Goal: Task Accomplishment & Management: Complete application form

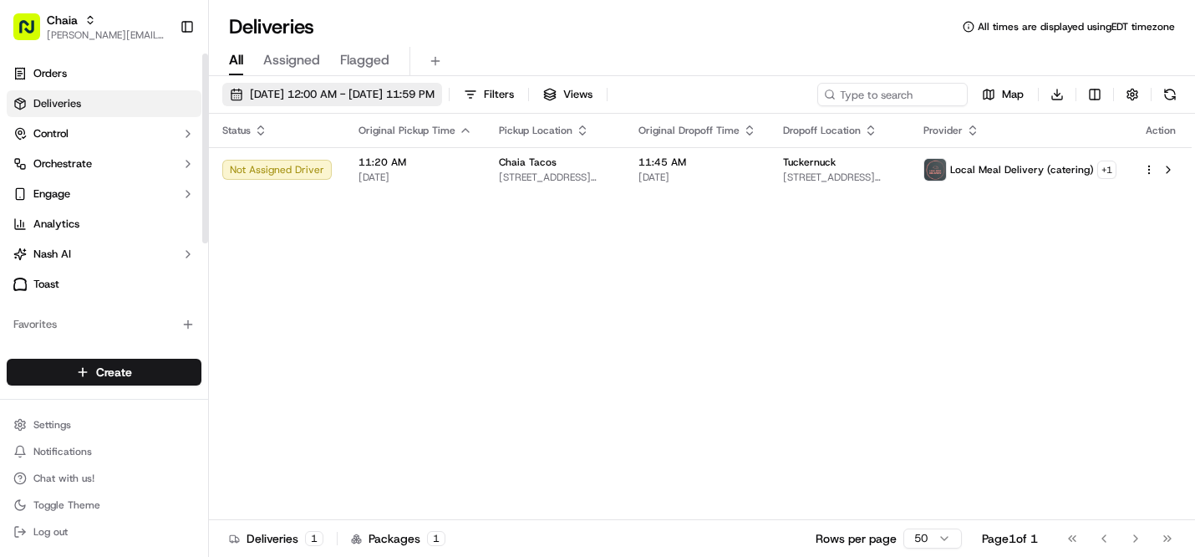
click at [296, 92] on span "[DATE] 12:00 AM - [DATE] 11:59 PM" at bounding box center [342, 94] width 185 height 15
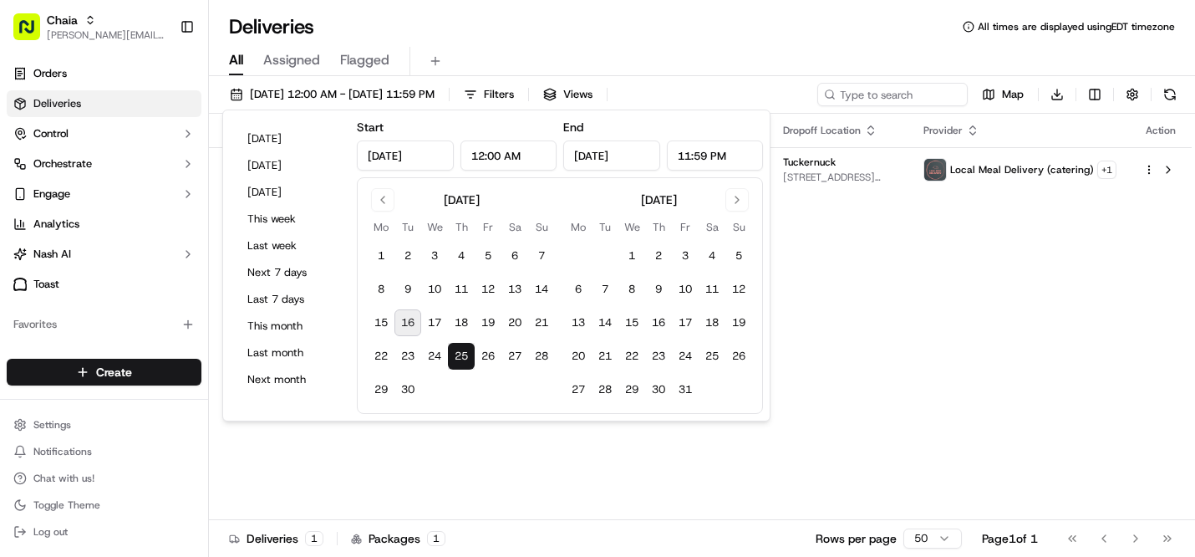
click at [405, 326] on button "16" at bounding box center [408, 322] width 27 height 27
type input "[DATE]"
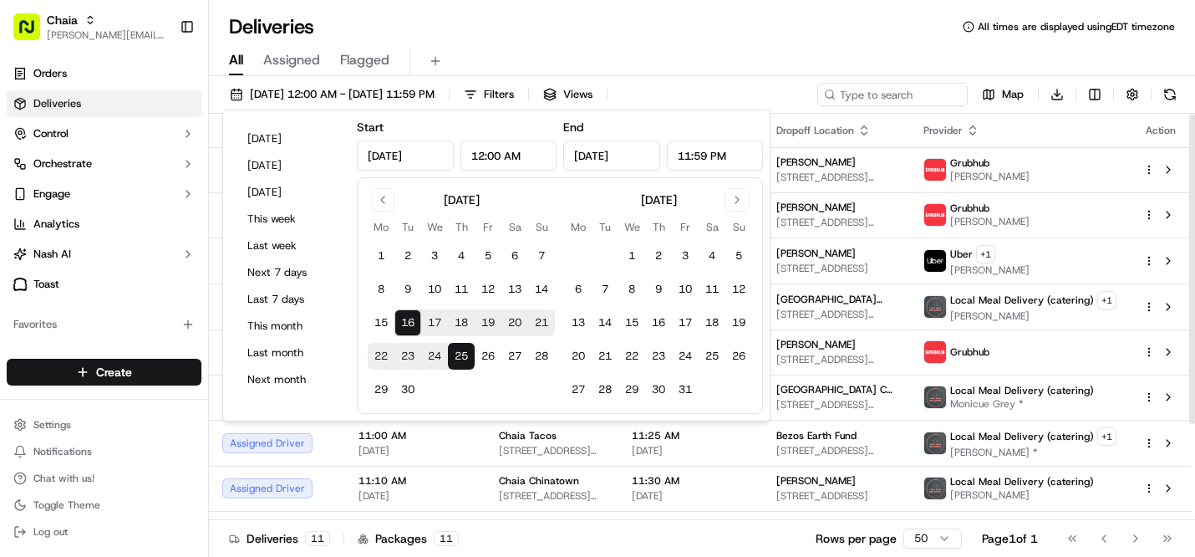
click at [772, 54] on div "All Assigned Flagged" at bounding box center [702, 61] width 986 height 29
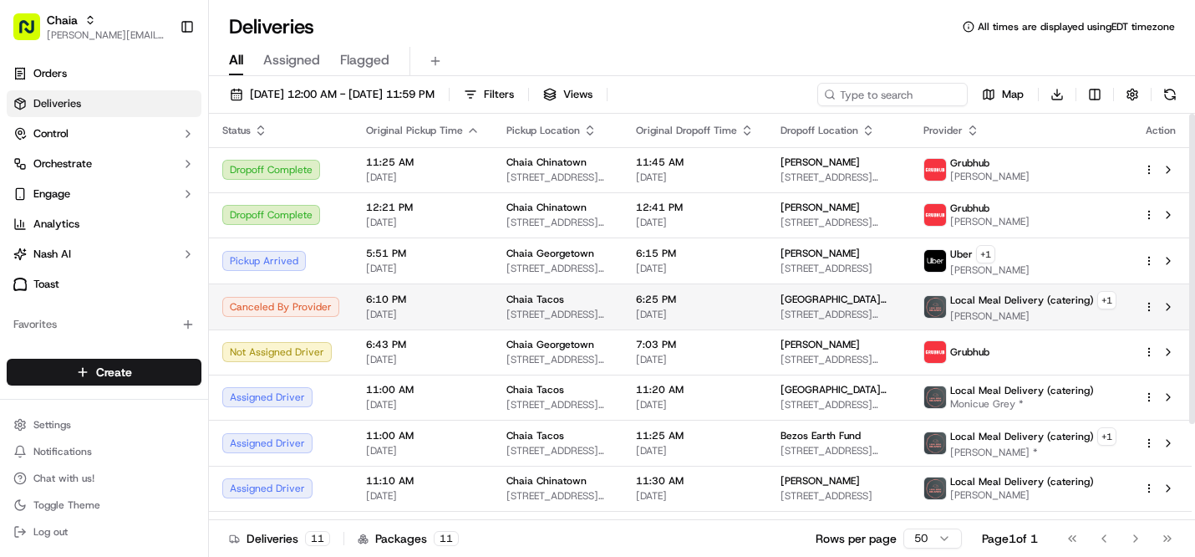
click at [617, 308] on td "Chaia Tacos [STREET_ADDRESS][US_STATE]" at bounding box center [558, 306] width 130 height 46
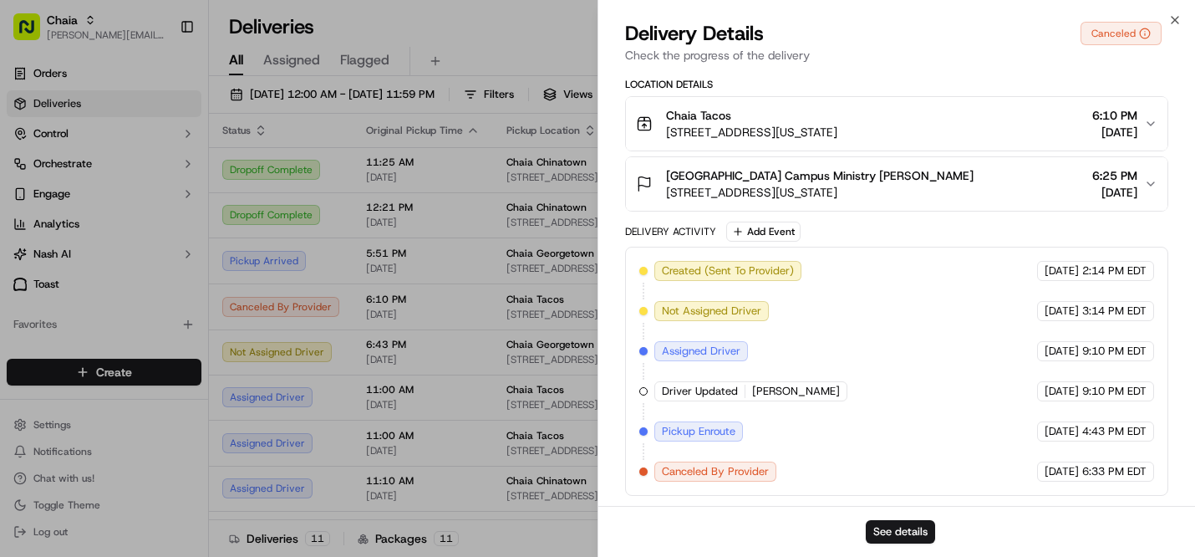
scroll to position [418, 0]
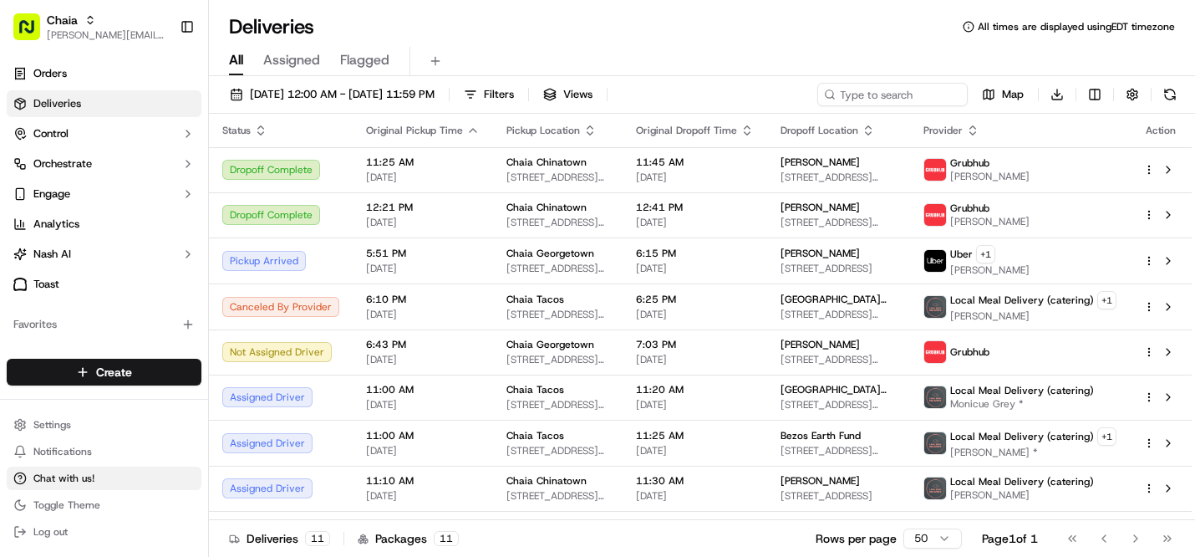
click at [96, 477] on button "Chat with us!" at bounding box center [104, 477] width 195 height 23
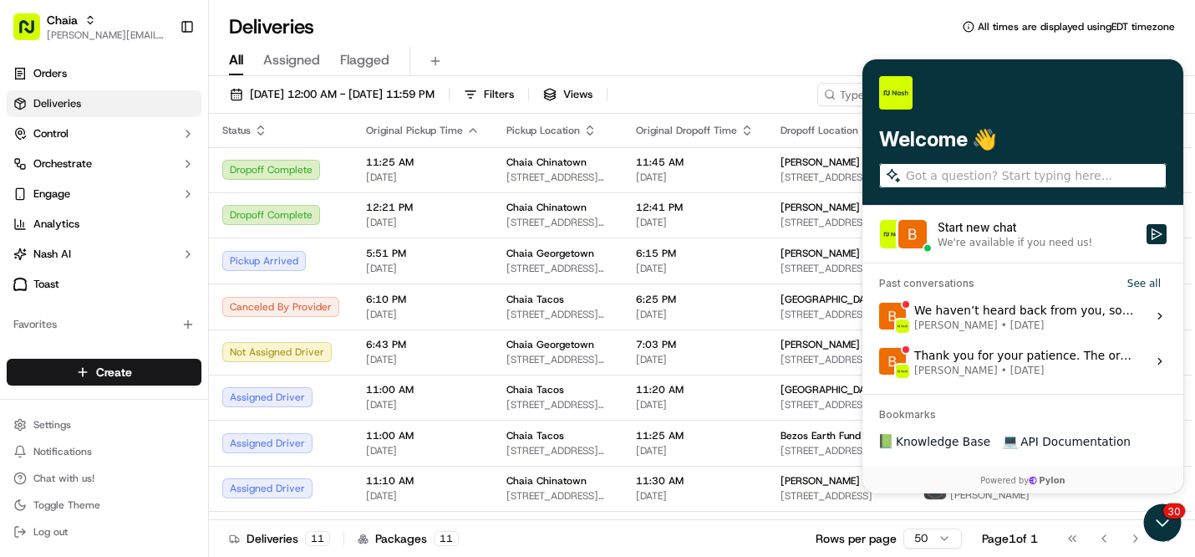
click at [989, 254] on label "Start new chat We're available if you need us!" at bounding box center [1023, 234] width 321 height 57
click at [1147, 244] on button "Start new chat We're available if you need us!" at bounding box center [1157, 234] width 20 height 20
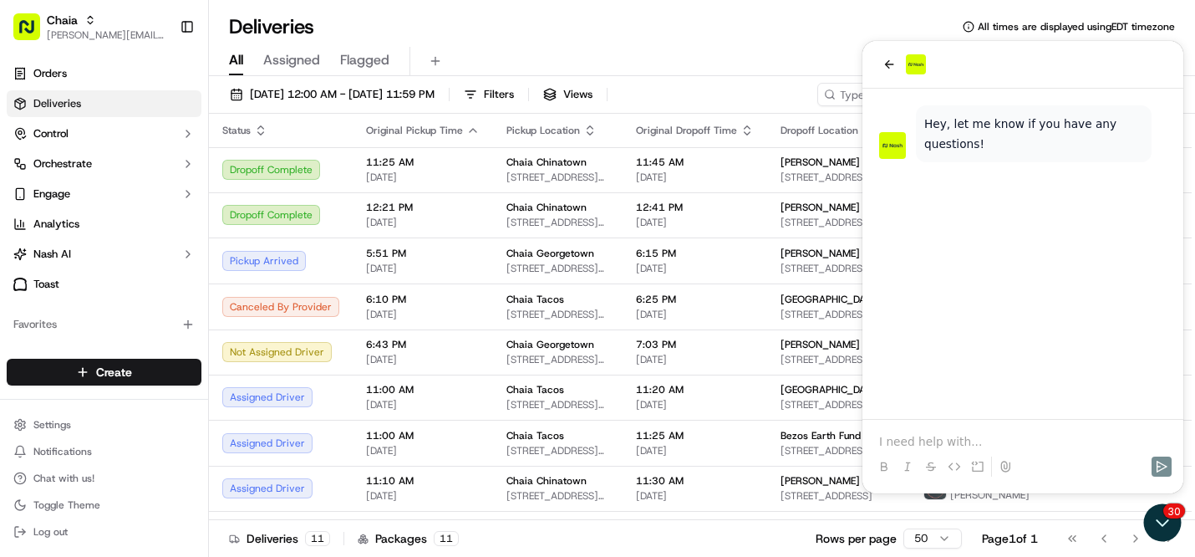
click at [935, 441] on p at bounding box center [1023, 441] width 288 height 17
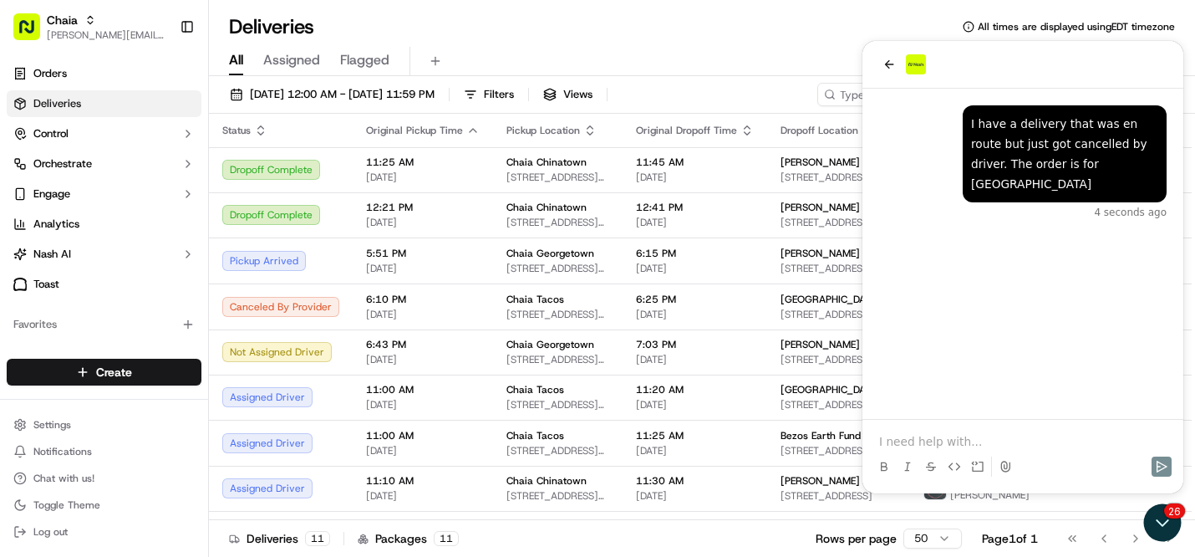
click at [837, 63] on div "All Assigned Flagged" at bounding box center [702, 61] width 986 height 29
click at [811, 59] on div "All Assigned Flagged" at bounding box center [702, 61] width 986 height 29
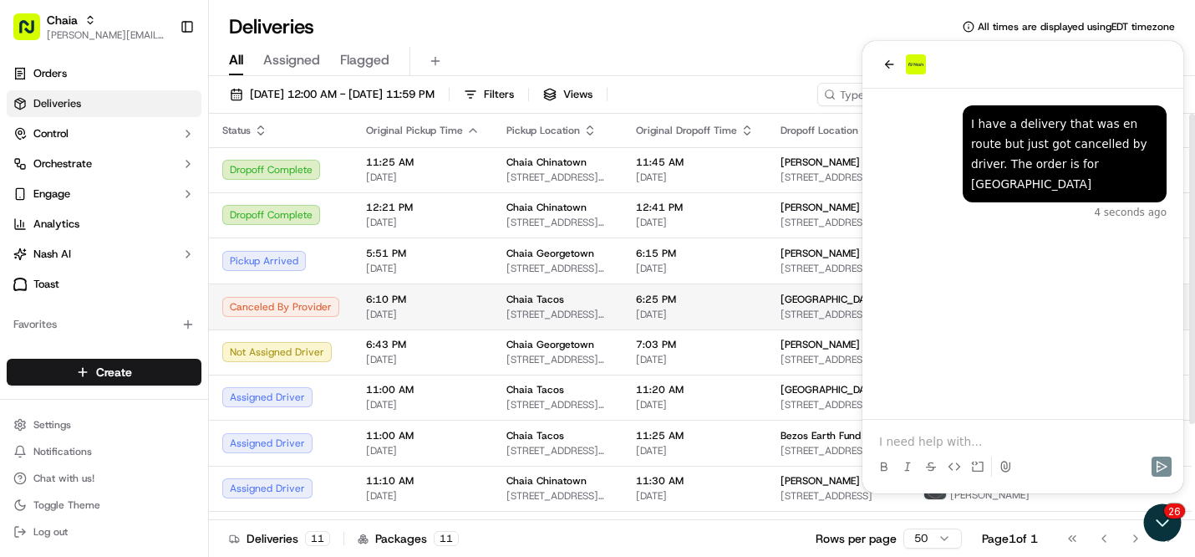
click at [307, 310] on div "Canceled By Provider" at bounding box center [280, 307] width 117 height 20
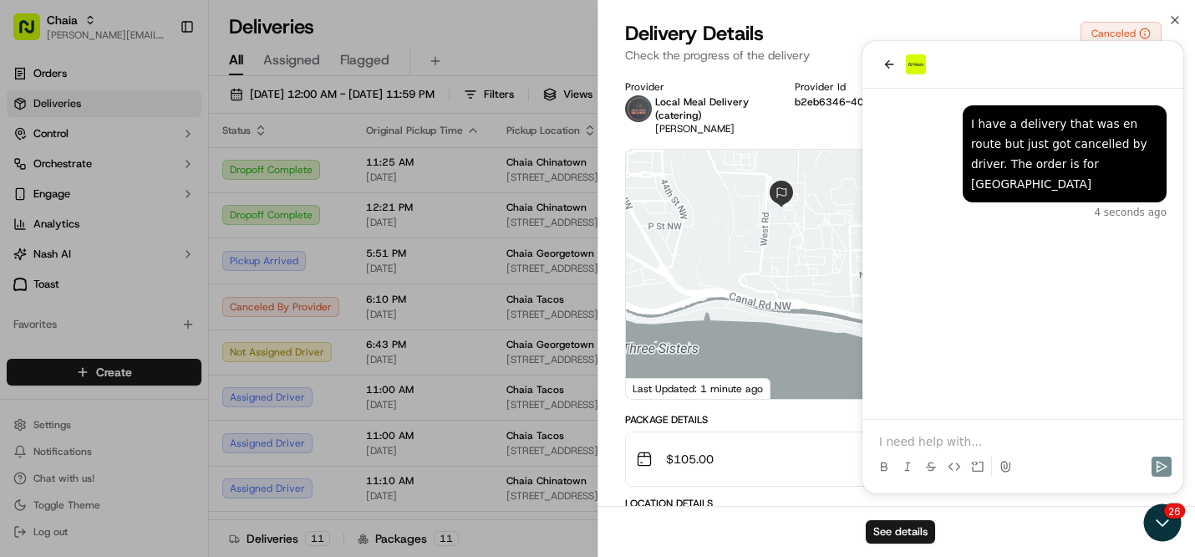
click at [1157, 523] on div "See details" at bounding box center [897, 531] width 597 height 51
click at [1164, 530] on div "See details" at bounding box center [897, 531] width 597 height 51
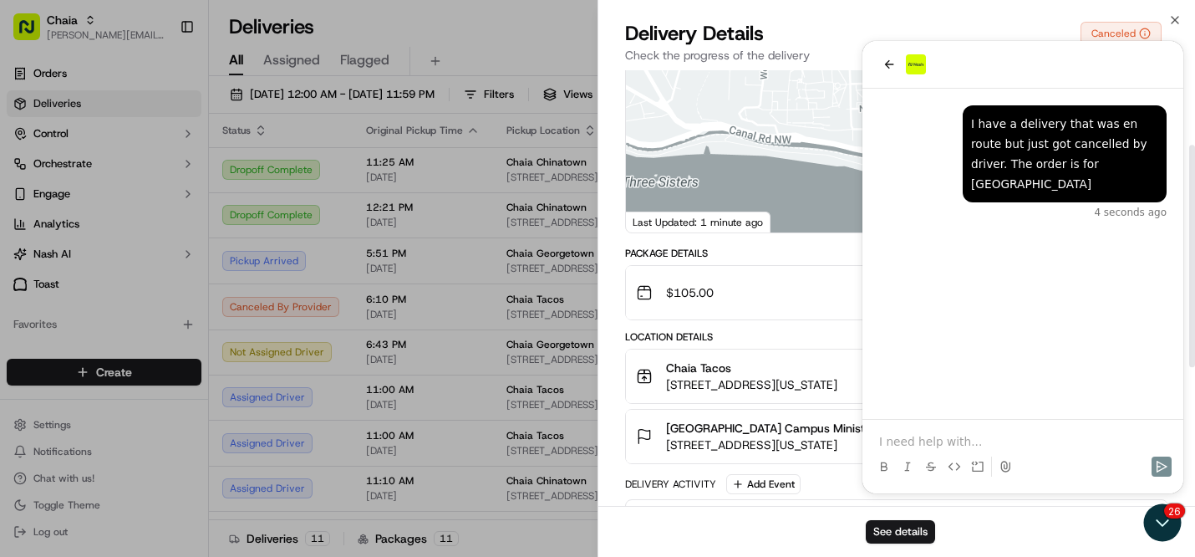
scroll to position [163, 0]
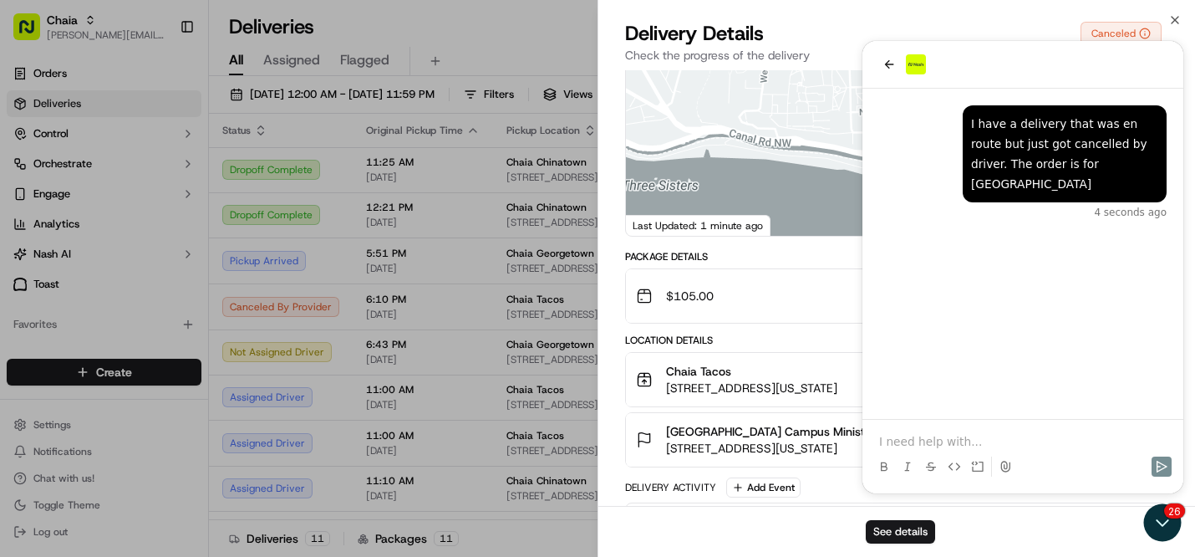
click at [1162, 528] on div "See details" at bounding box center [897, 531] width 597 height 51
click at [905, 533] on button "See details" at bounding box center [900, 531] width 69 height 23
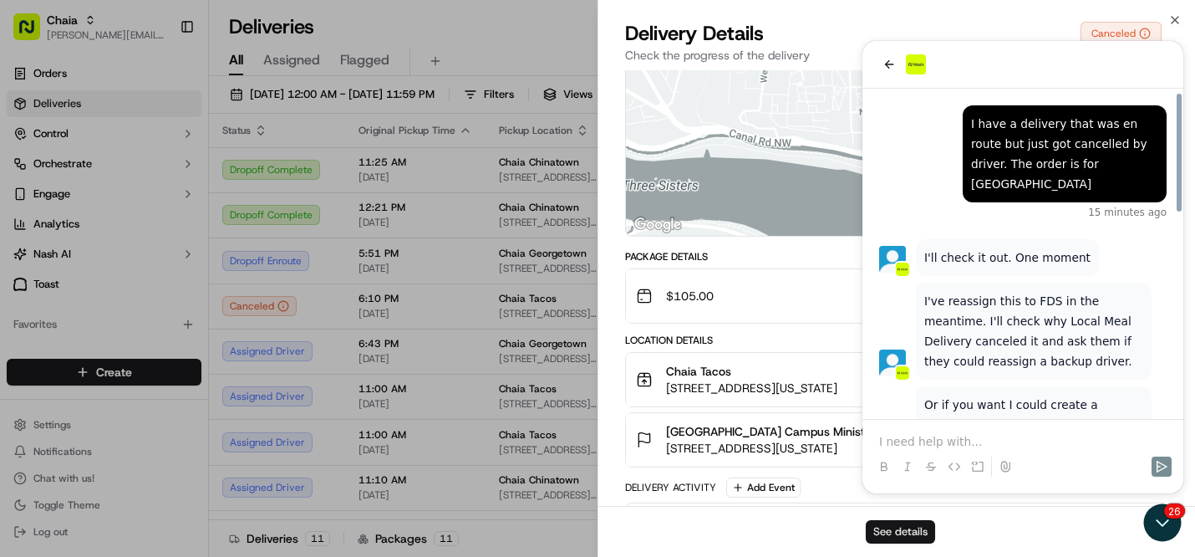
scroll to position [569, 0]
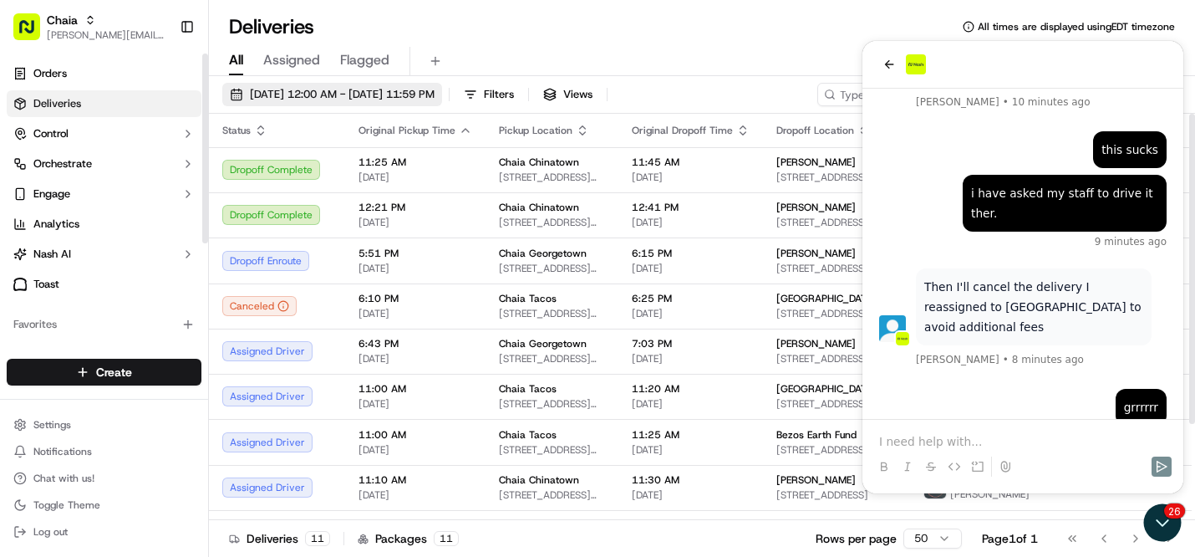
click at [293, 84] on button "[DATE] 12:00 AM - [DATE] 11:59 PM" at bounding box center [332, 94] width 220 height 23
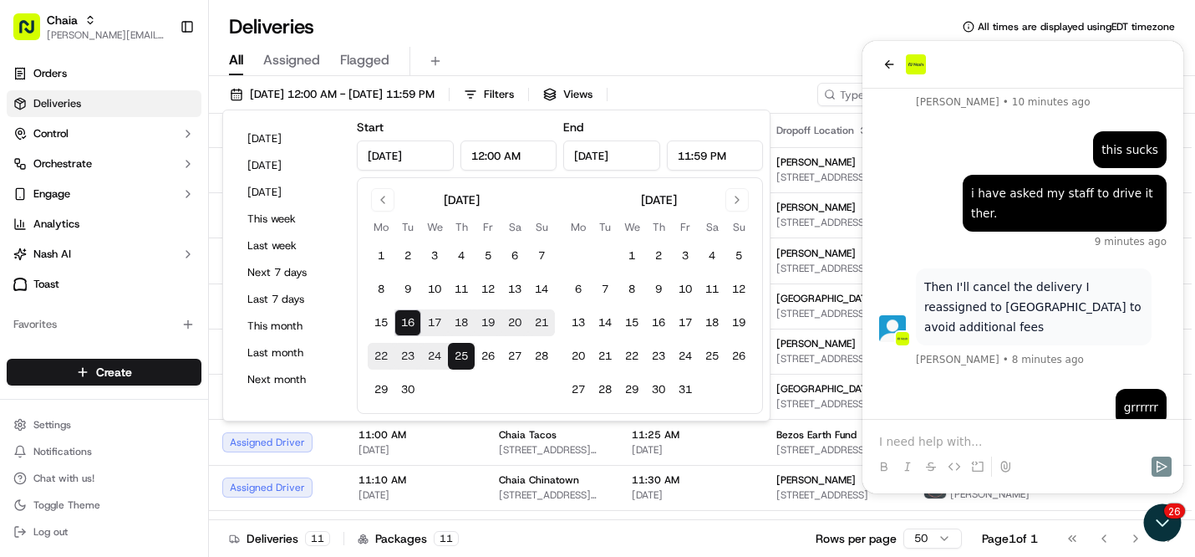
click at [414, 323] on button "16" at bounding box center [408, 322] width 27 height 27
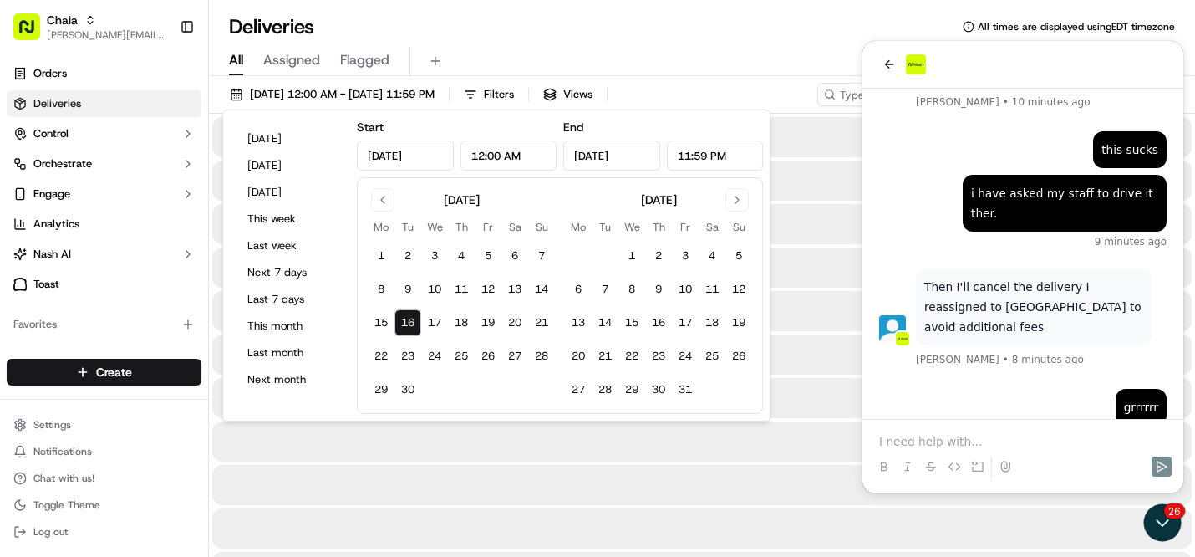
type input "[DATE]"
click at [414, 323] on button "16" at bounding box center [408, 322] width 27 height 27
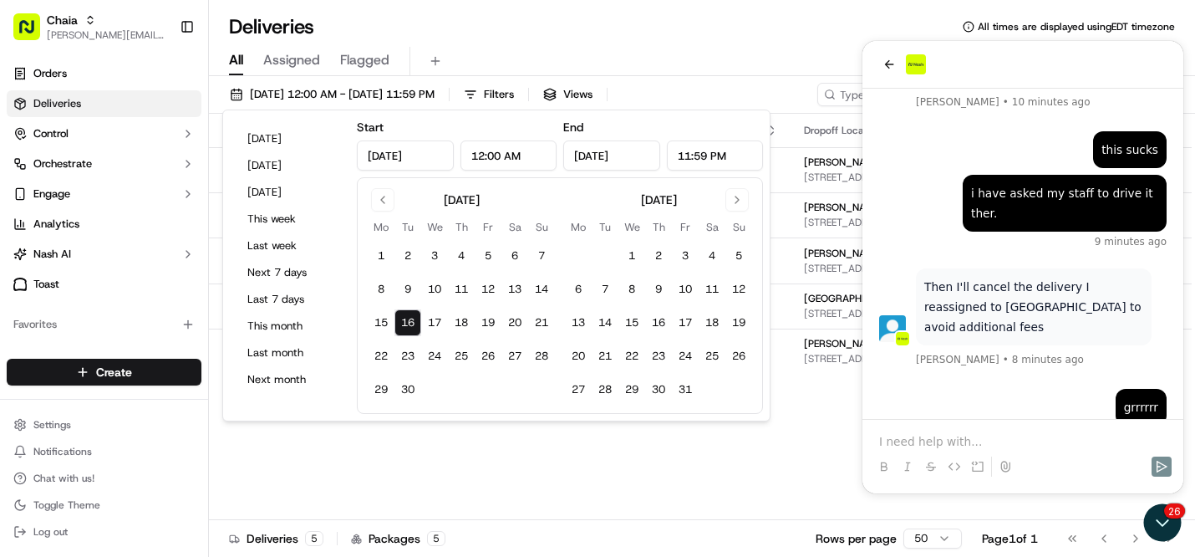
click at [706, 40] on div "All Assigned Flagged" at bounding box center [702, 58] width 986 height 36
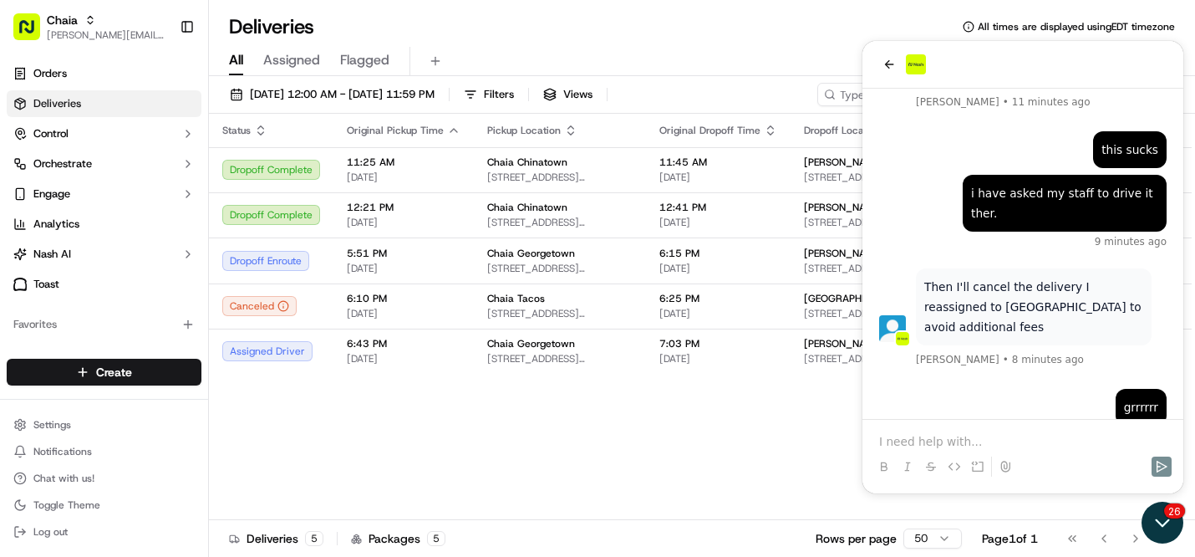
click at [1161, 527] on icon "Open customer support" at bounding box center [1163, 523] width 42 height 42
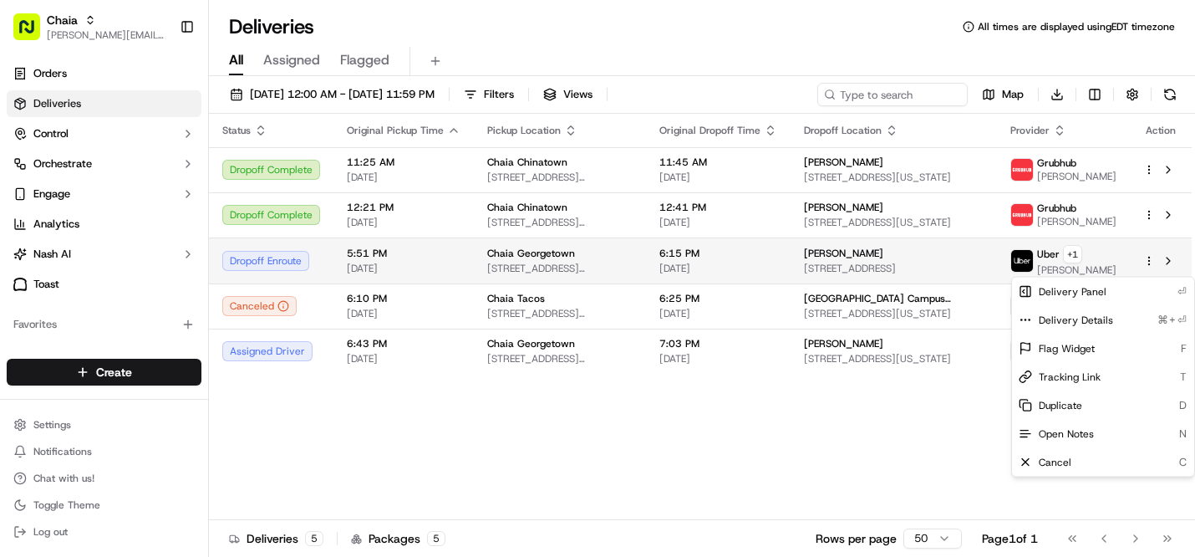
click at [1148, 265] on html "Chaia [EMAIL_ADDRESS][DOMAIN_NAME] Toggle Sidebar Orders Deliveries Control Orc…" at bounding box center [597, 278] width 1195 height 557
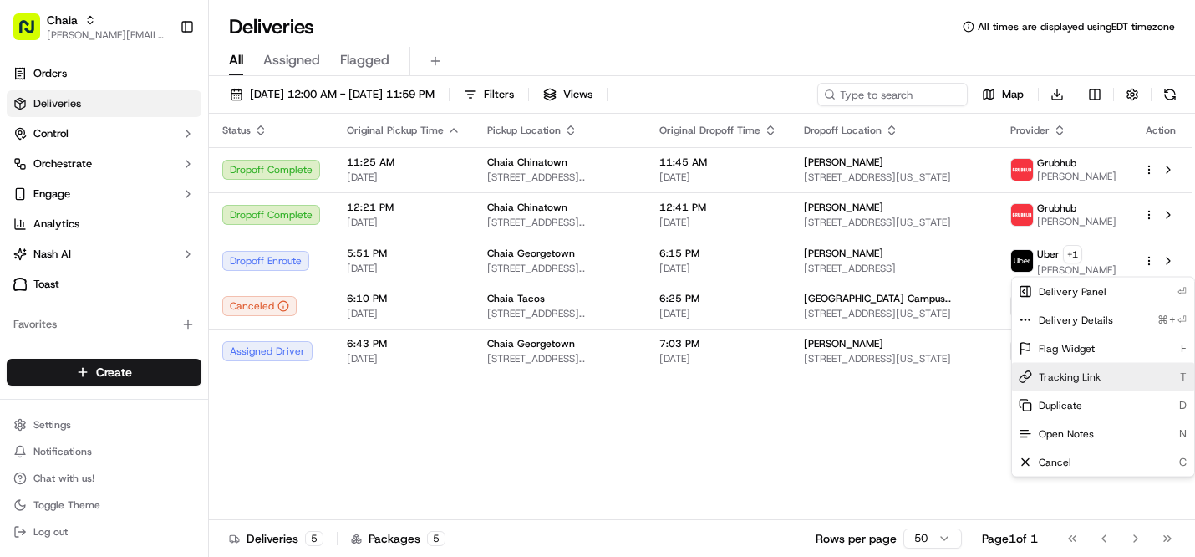
click at [1083, 382] on span "Tracking Link" at bounding box center [1070, 376] width 62 height 13
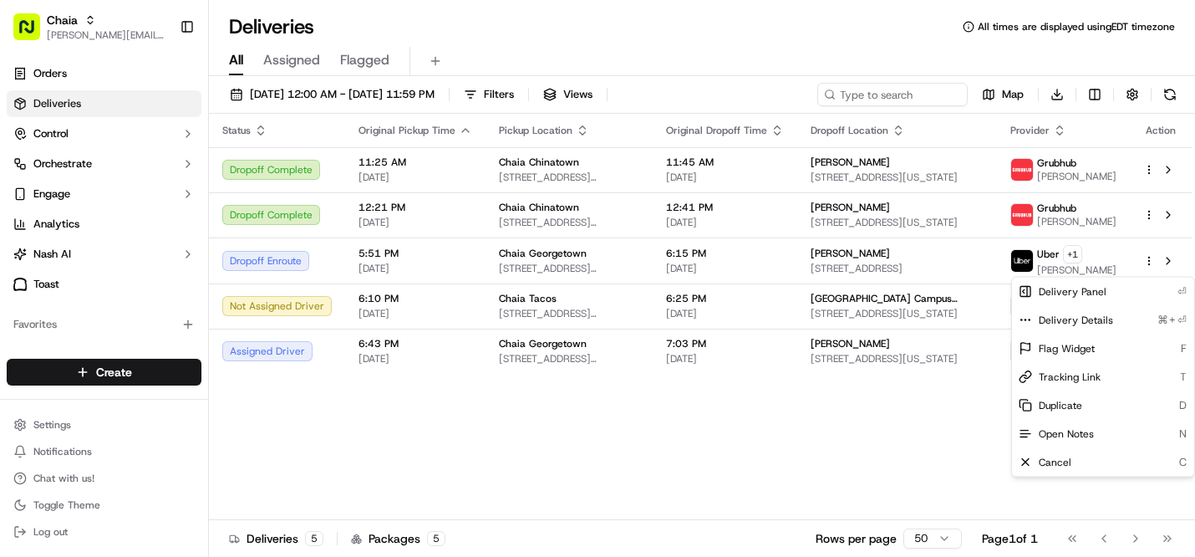
click at [774, 446] on html "Chaia [EMAIL_ADDRESS][DOMAIN_NAME] Toggle Sidebar Orders Deliveries Control Orc…" at bounding box center [597, 278] width 1195 height 557
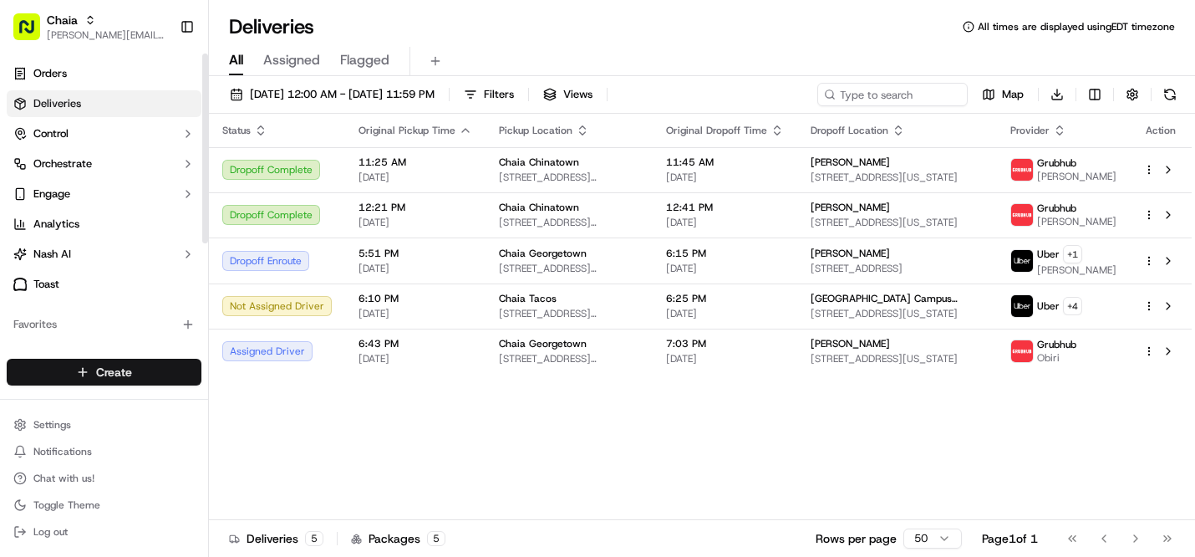
click at [156, 367] on html "Chaia [EMAIL_ADDRESS][DOMAIN_NAME] Toggle Sidebar Orders Deliveries Control Orc…" at bounding box center [597, 278] width 1195 height 557
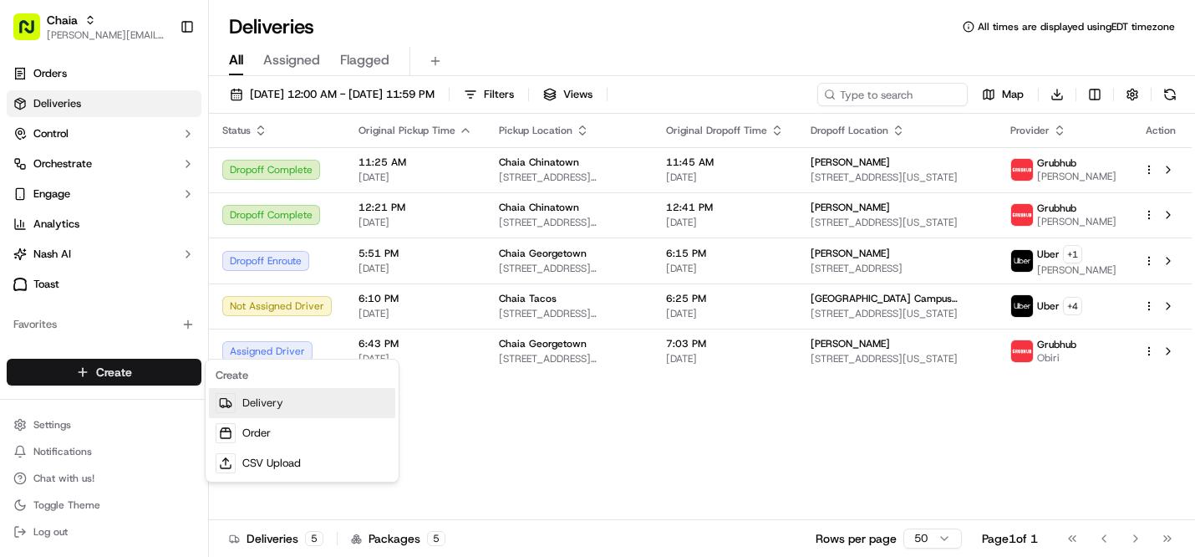
click at [243, 408] on link "Delivery" at bounding box center [302, 403] width 186 height 30
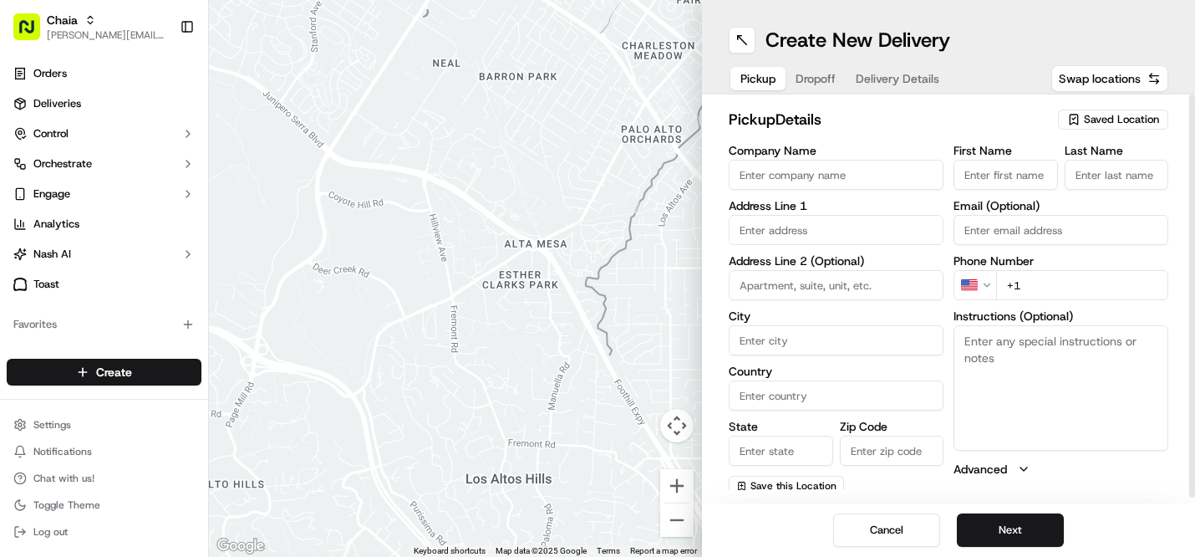
click at [794, 176] on input "Company Name" at bounding box center [836, 175] width 215 height 30
click at [757, 167] on input "Company Name" at bounding box center [836, 175] width 215 height 30
type input "Chaia Chinatown"
type input "[STREET_ADDRESS]"
type input "[US_STATE]"
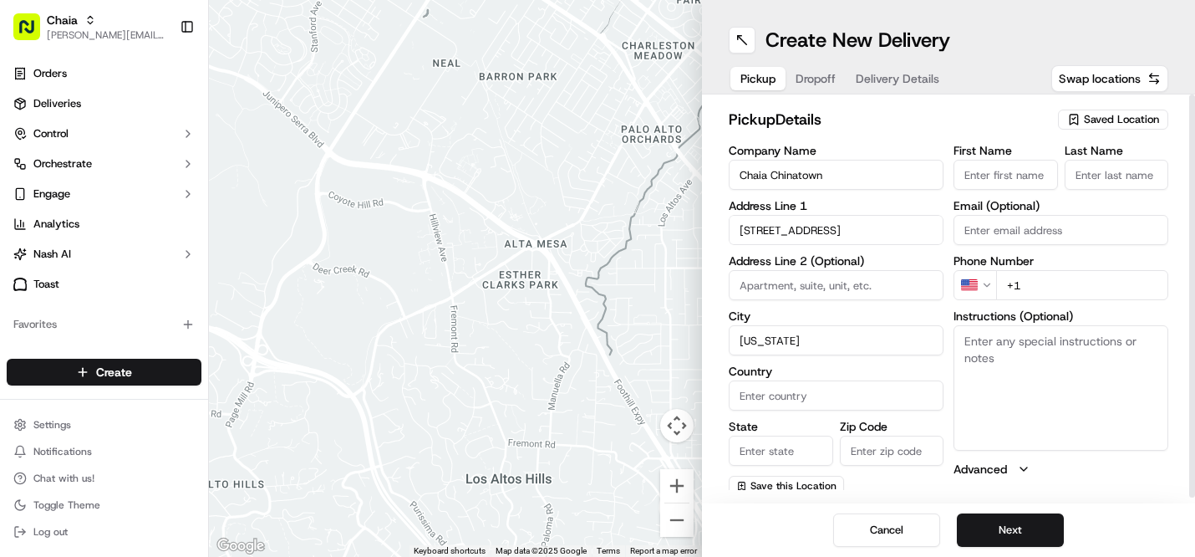
type input "[GEOGRAPHIC_DATA]"
type input "DC"
type input "20001"
type input "Chaia"
type input "Tacos"
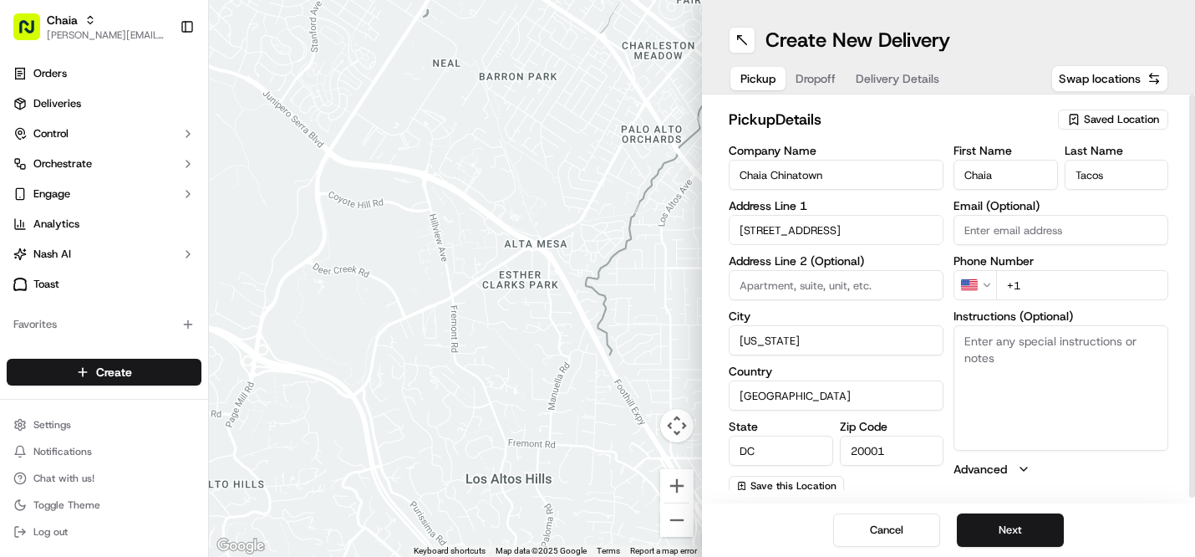
type input "[PERSON_NAME][EMAIL_ADDRESS][DOMAIN_NAME]"
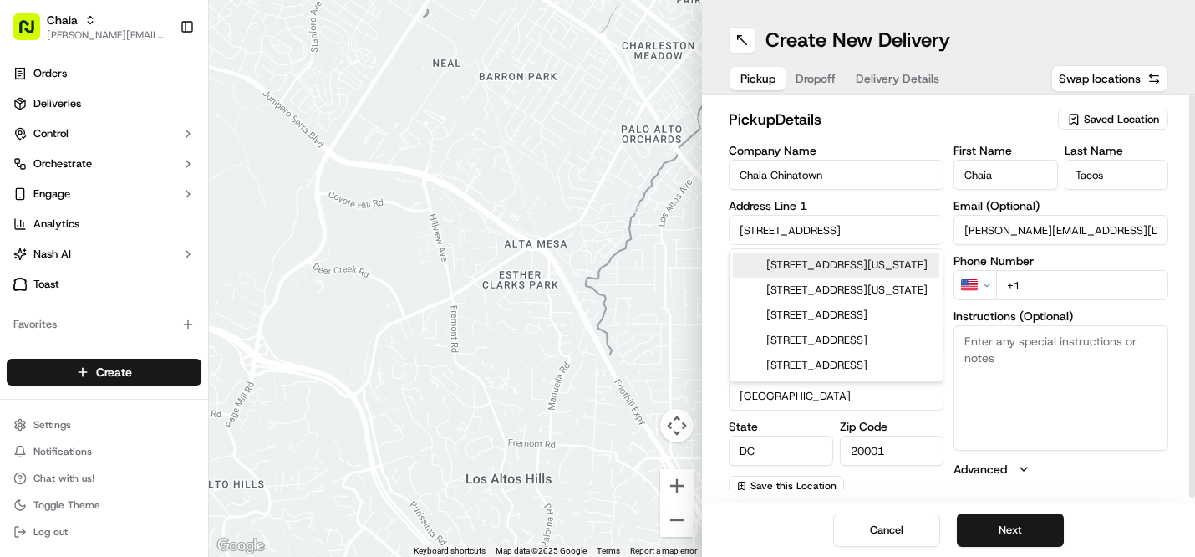
type input "Chaia Chinatown"
click at [1114, 238] on input "[PERSON_NAME][EMAIL_ADDRESS][DOMAIN_NAME]" at bounding box center [1061, 230] width 215 height 30
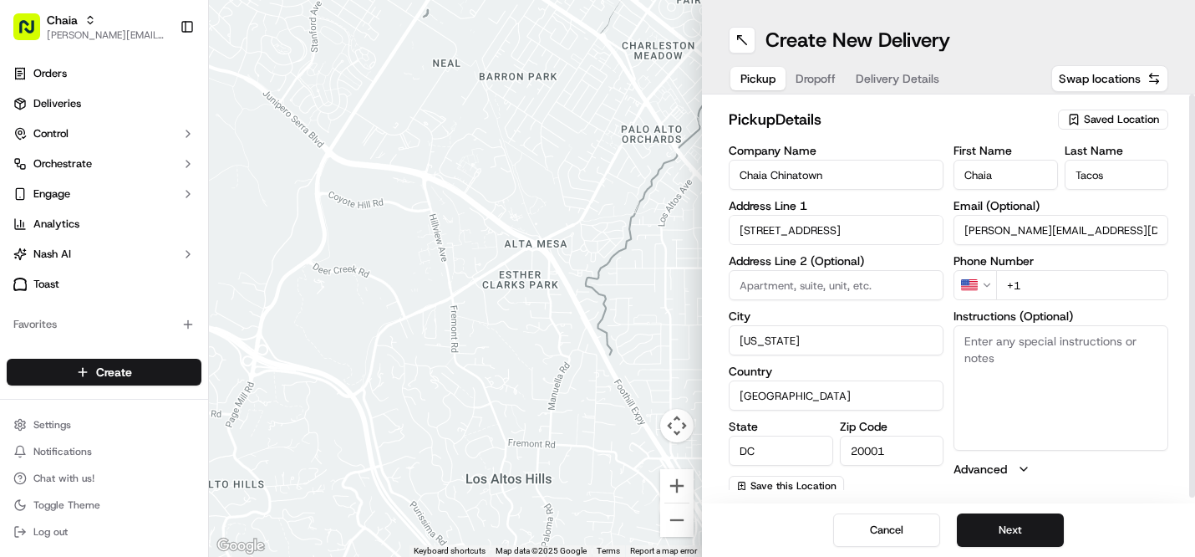
drag, startPoint x: 1104, startPoint y: 231, endPoint x: 886, endPoint y: 224, distance: 217.5
click at [886, 224] on div "Company Name Chaia [GEOGRAPHIC_DATA] Address Line 1 [GEOGRAPHIC_DATA] NW Addres…" at bounding box center [949, 320] width 440 height 351
click at [1032, 281] on input "+1" at bounding box center [1083, 285] width 172 height 30
type input "[PHONE_NUMBER]"
click at [975, 389] on textarea "Instructions (Optional)" at bounding box center [1061, 387] width 215 height 125
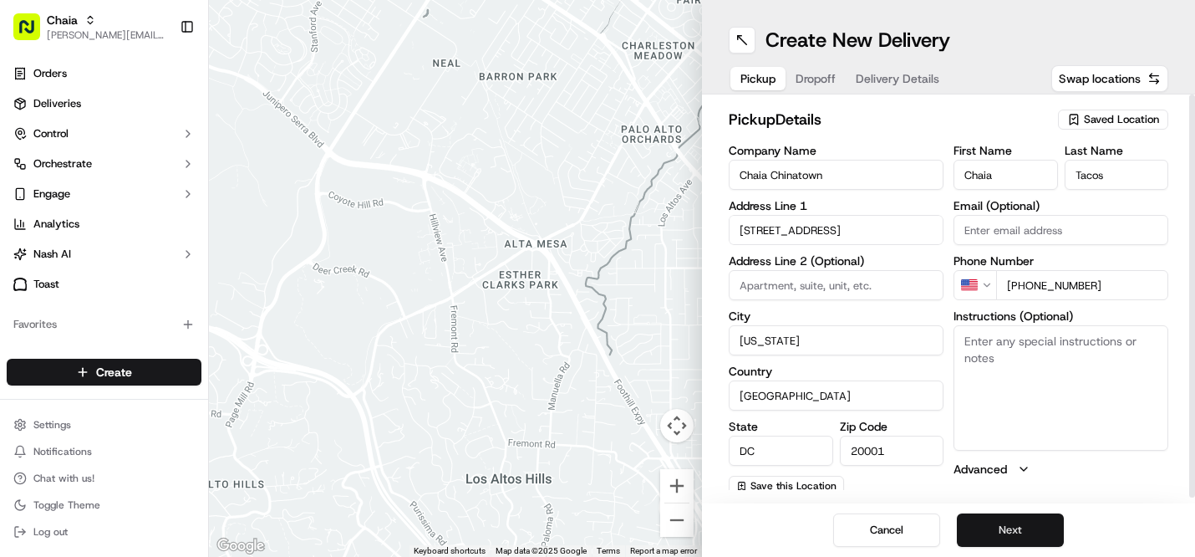
click at [993, 526] on button "Next" at bounding box center [1010, 529] width 107 height 33
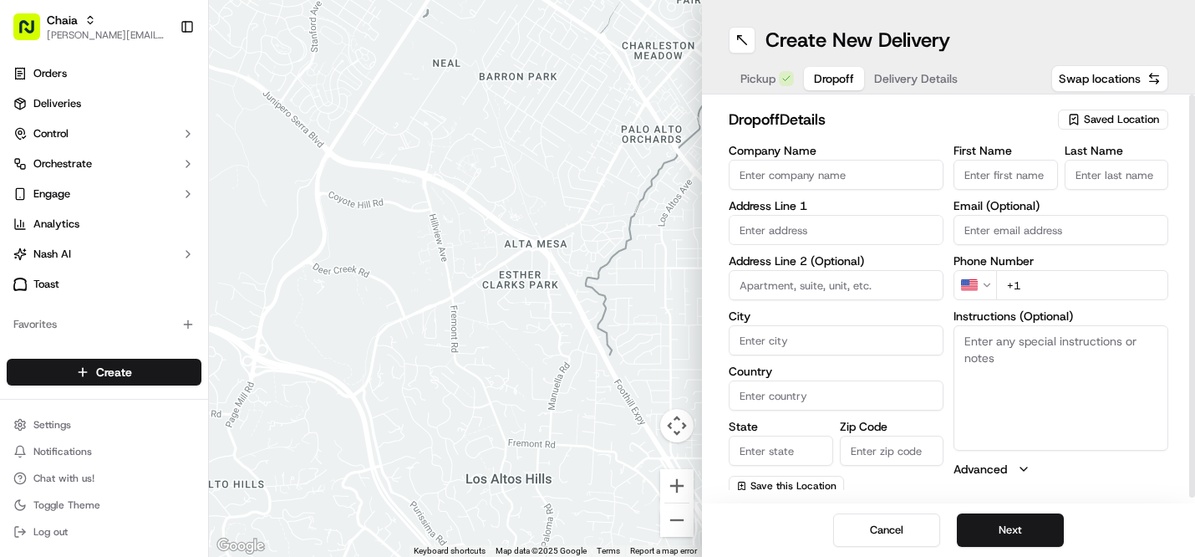
click at [791, 176] on input "Company Name" at bounding box center [836, 175] width 215 height 30
type input "[PERSON_NAME]"
click at [818, 232] on input "text" at bounding box center [836, 230] width 215 height 30
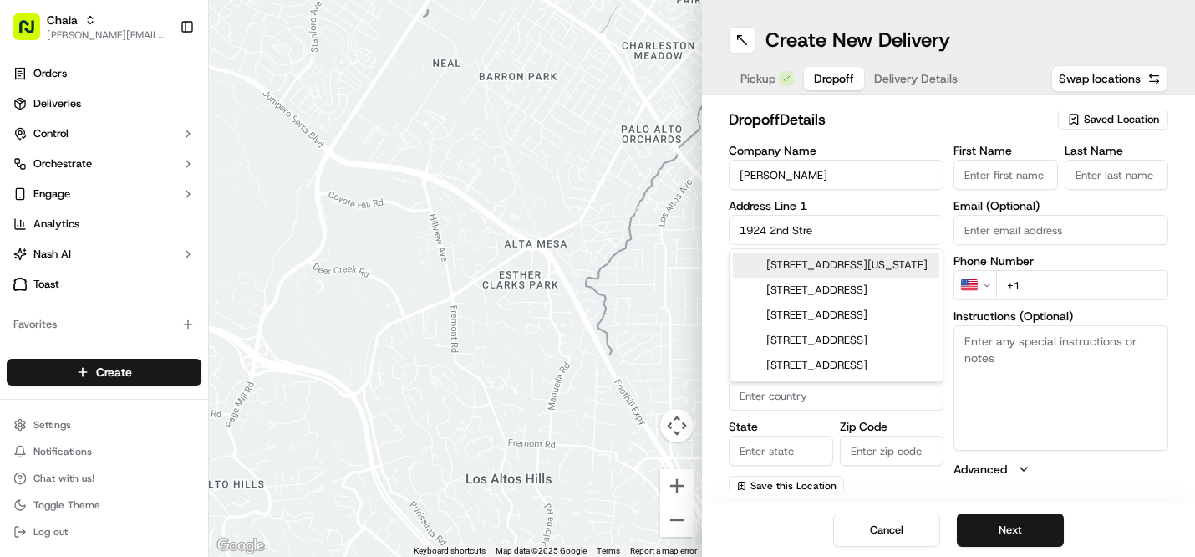
click at [859, 278] on div "[STREET_ADDRESS][US_STATE]" at bounding box center [836, 264] width 206 height 25
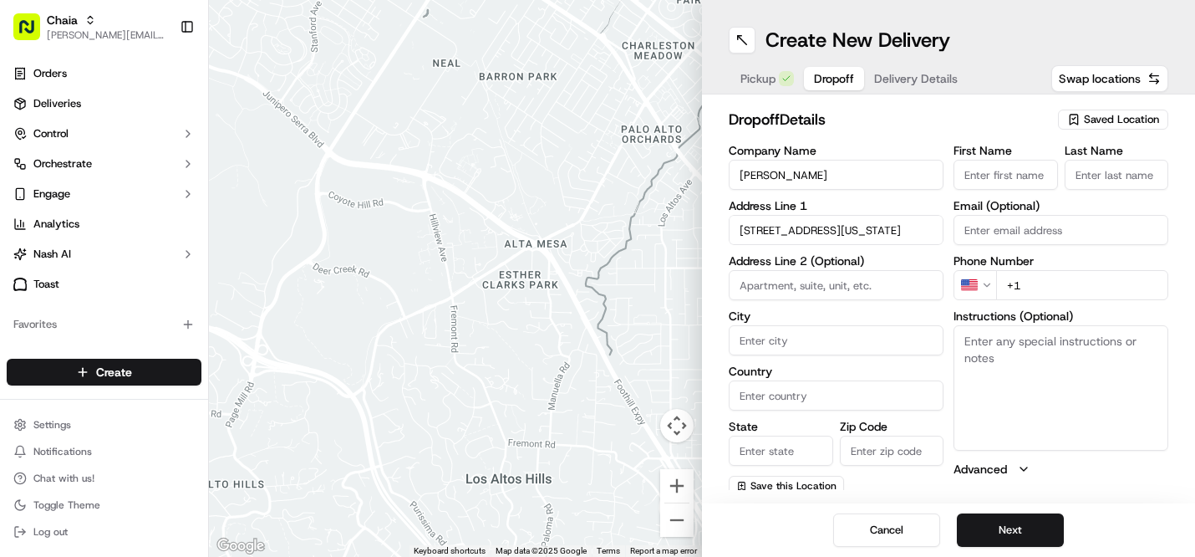
type input "[STREET_ADDRESS][US_STATE]"
type input "[US_STATE]"
type input "[GEOGRAPHIC_DATA]"
type input "DC"
type input "20001"
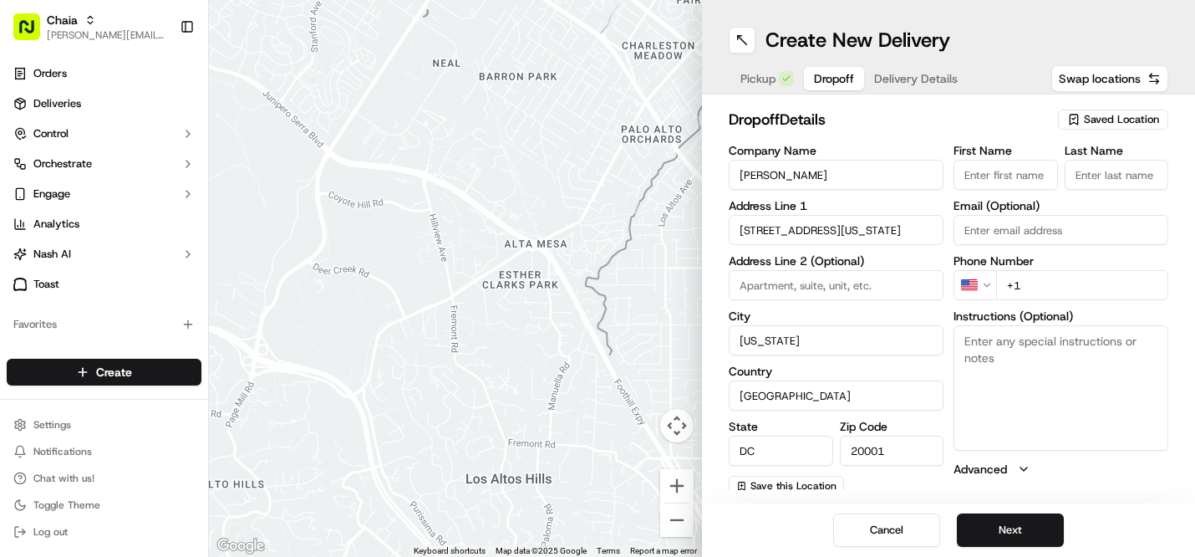
type input "[STREET_ADDRESS]"
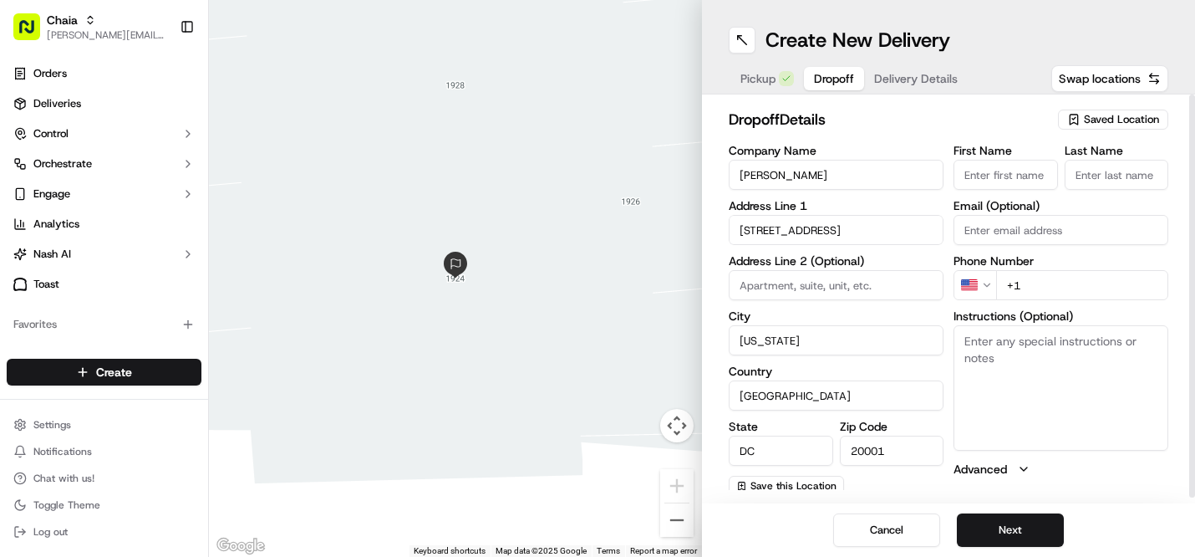
click at [859, 314] on label "City" at bounding box center [836, 316] width 215 height 12
click at [859, 325] on input "[US_STATE]" at bounding box center [836, 340] width 215 height 30
click at [849, 367] on label "Country" at bounding box center [836, 371] width 215 height 12
click at [849, 380] on input "[GEOGRAPHIC_DATA]" at bounding box center [836, 395] width 215 height 30
click at [898, 482] on div "Company Name [PERSON_NAME] Address Line 1 [GEOGRAPHIC_DATA] Address Line 2 (Opt…" at bounding box center [836, 320] width 215 height 351
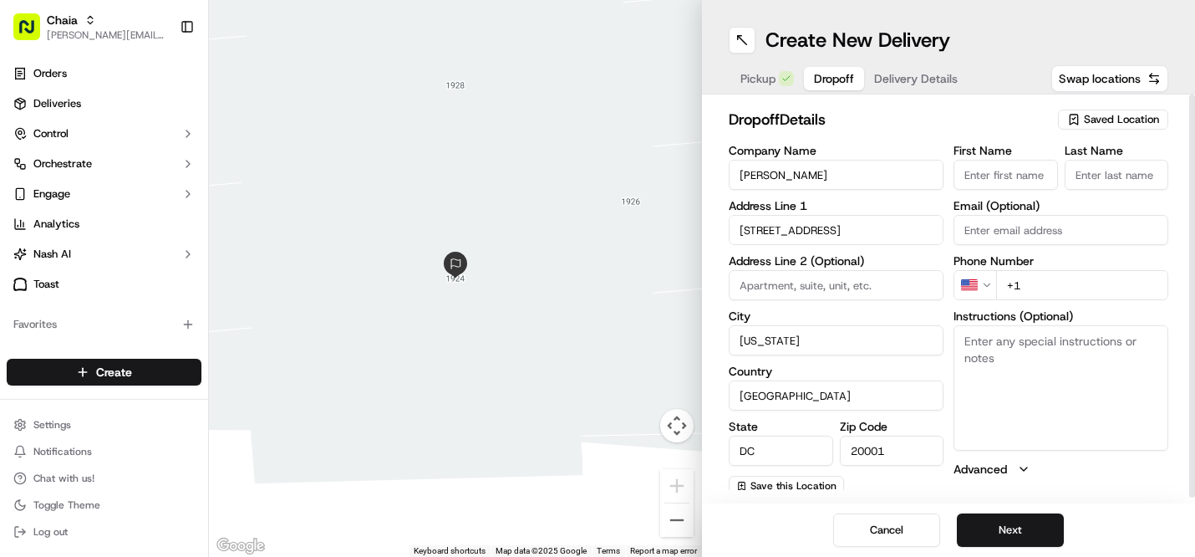
click at [1037, 283] on input "+1" at bounding box center [1083, 285] width 172 height 30
type input "[PHONE_NUMBER]"
click at [814, 176] on input "[PERSON_NAME]" at bounding box center [836, 175] width 215 height 30
type input "[PERSON_NAME] Home"
click at [971, 171] on input "First Name" at bounding box center [1006, 175] width 105 height 30
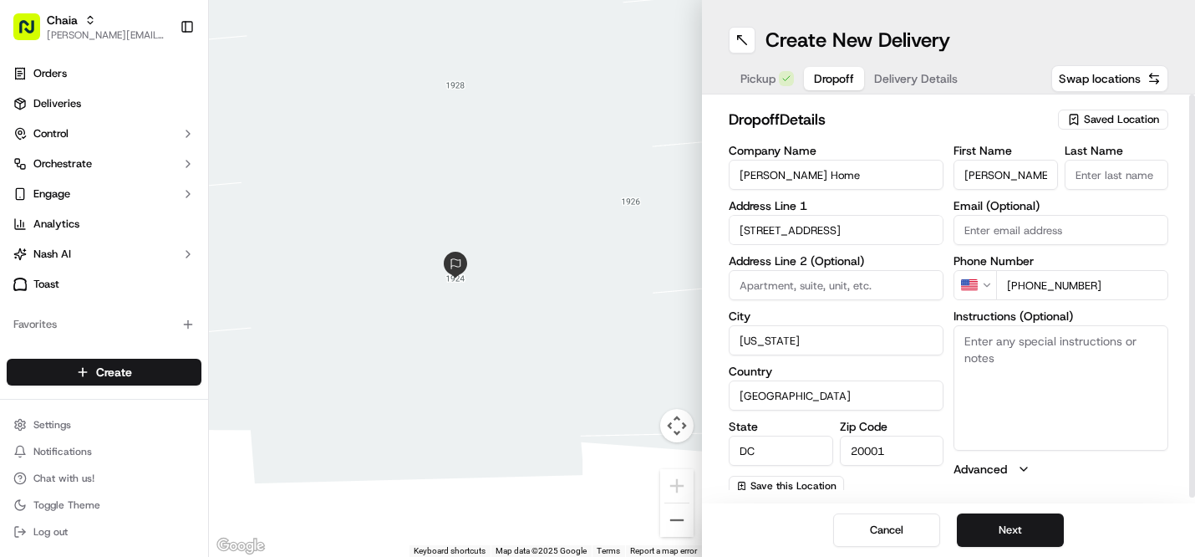
type input "[PERSON_NAME]"
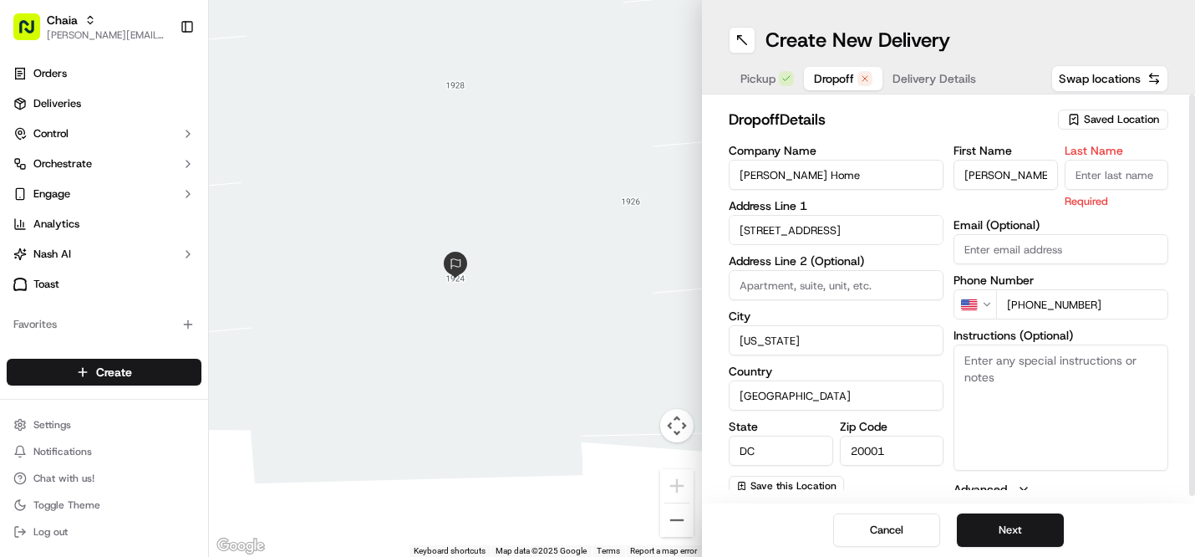
click at [1093, 176] on input "Last Name" at bounding box center [1117, 175] width 105 height 30
type input "Girth"
click at [1027, 523] on button "Next" at bounding box center [1010, 529] width 107 height 33
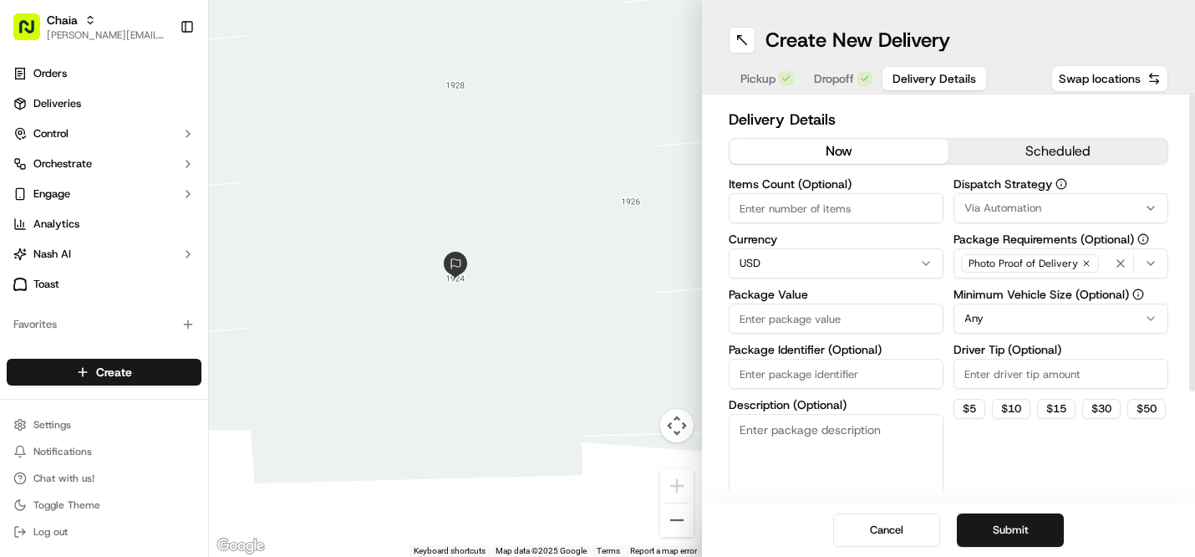
click at [995, 150] on button "scheduled" at bounding box center [1058, 151] width 219 height 25
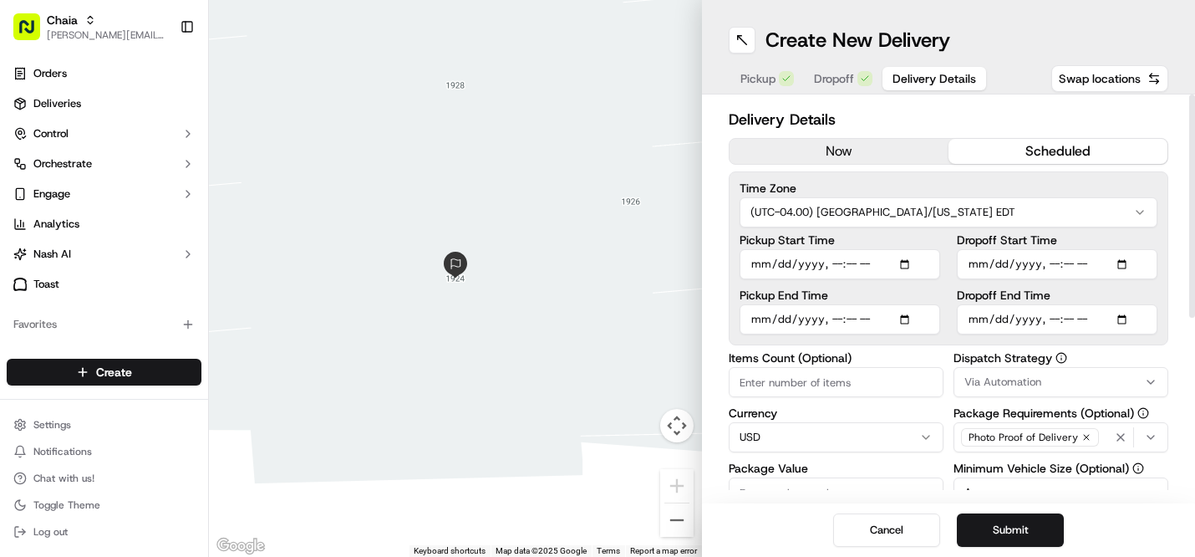
click at [767, 263] on input "Pickup Start Time" at bounding box center [840, 264] width 201 height 30
click at [830, 261] on input "Pickup Start Time" at bounding box center [840, 264] width 201 height 30
type input "[DATE]T16:30"
click at [983, 316] on input "Dropoff End Time" at bounding box center [1057, 319] width 201 height 30
click at [1048, 319] on input "Dropoff End Time" at bounding box center [1057, 319] width 201 height 30
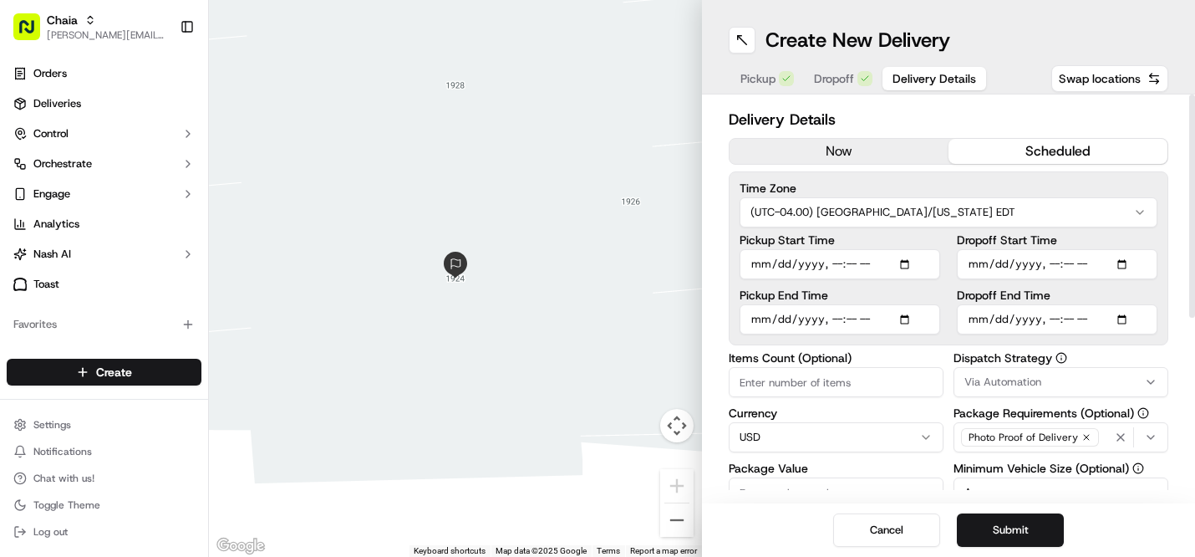
type input "[DATE]T17:00"
click at [847, 382] on input "Items Count (Optional)" at bounding box center [836, 382] width 215 height 30
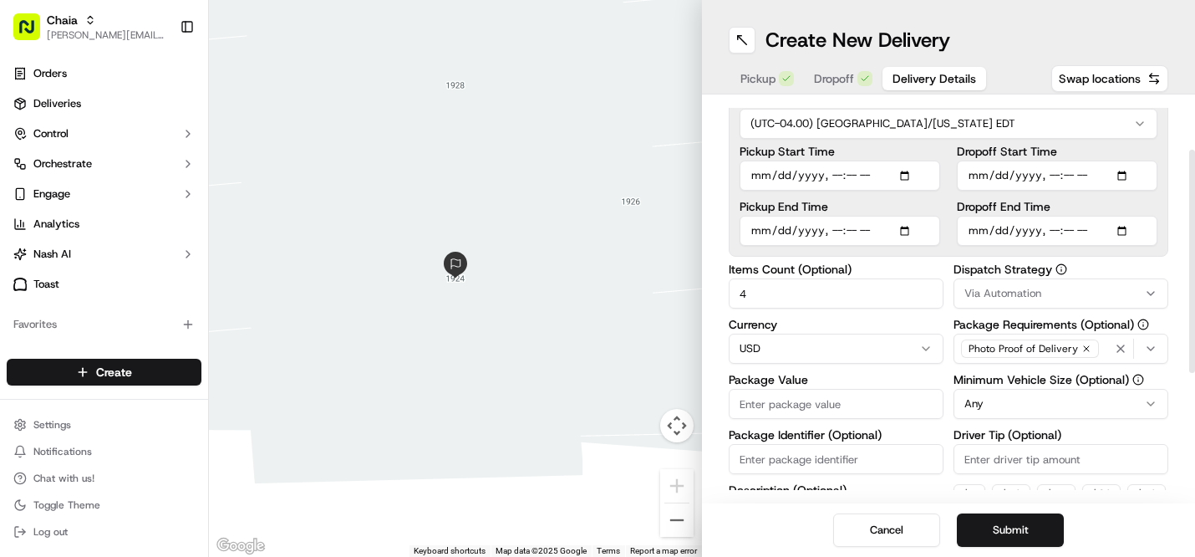
scroll to position [94, 0]
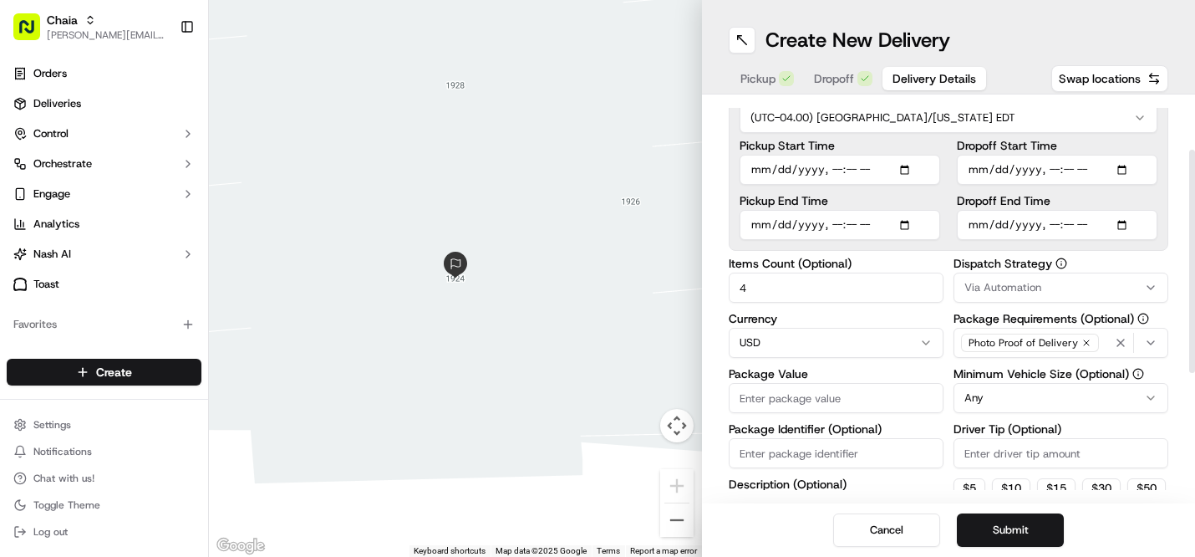
type input "4"
click at [772, 398] on input "Package Value" at bounding box center [836, 398] width 215 height 30
type input "416.75"
click at [1010, 457] on input "Driver Tip (Optional)" at bounding box center [1061, 453] width 215 height 30
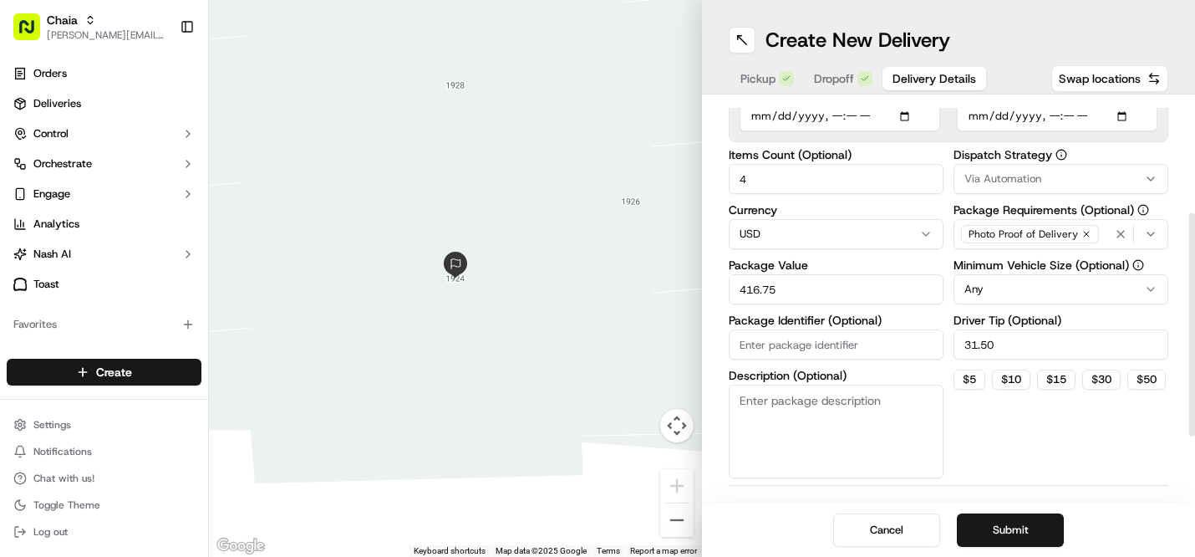
scroll to position [206, 0]
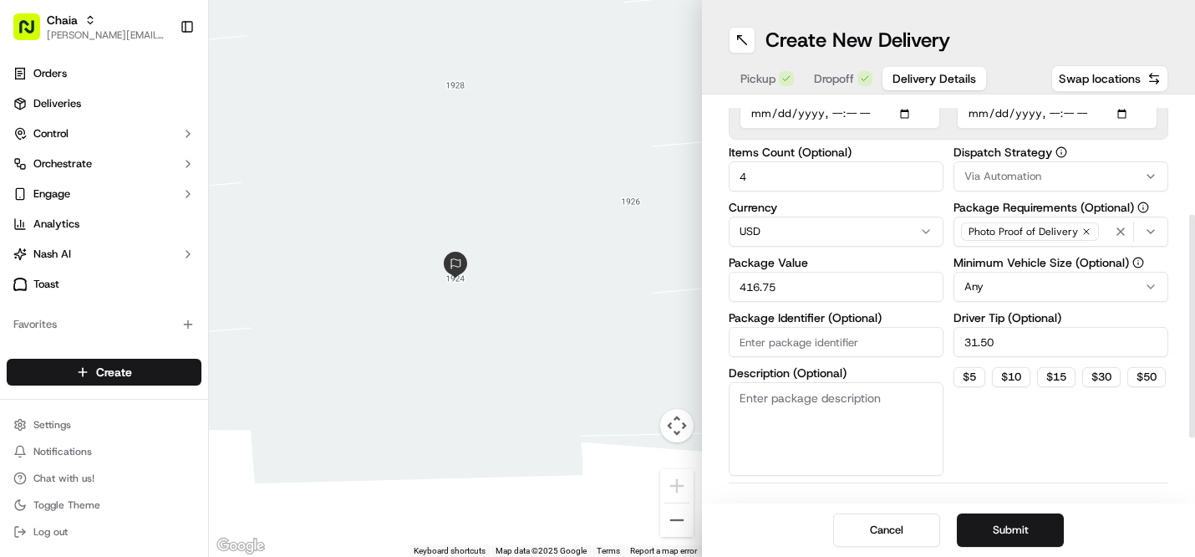
type input "31.50"
click at [818, 393] on textarea "Description (Optional)" at bounding box center [836, 429] width 215 height 94
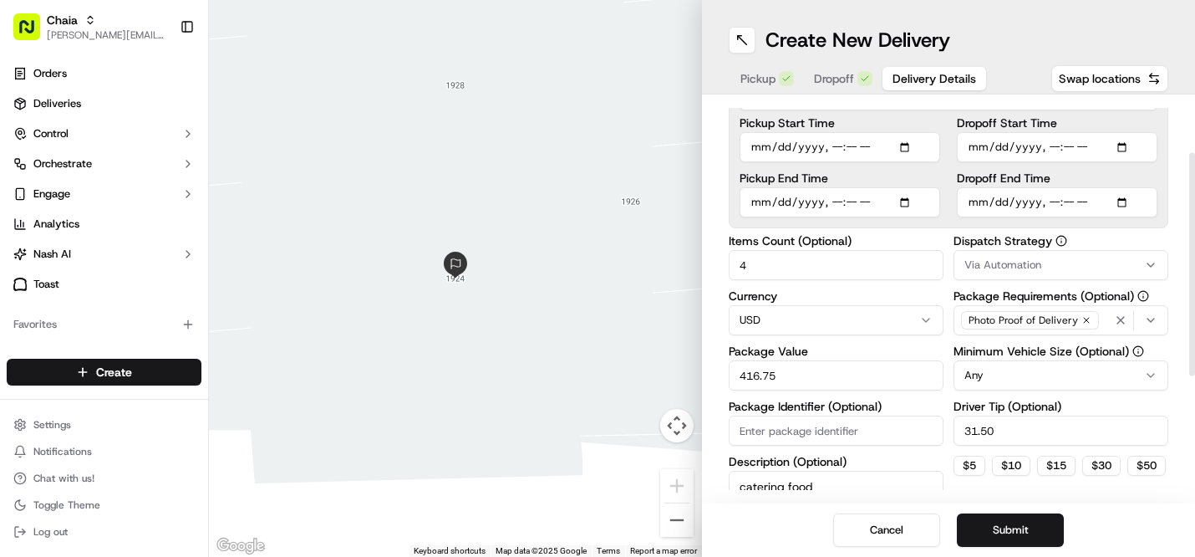
scroll to position [94, 0]
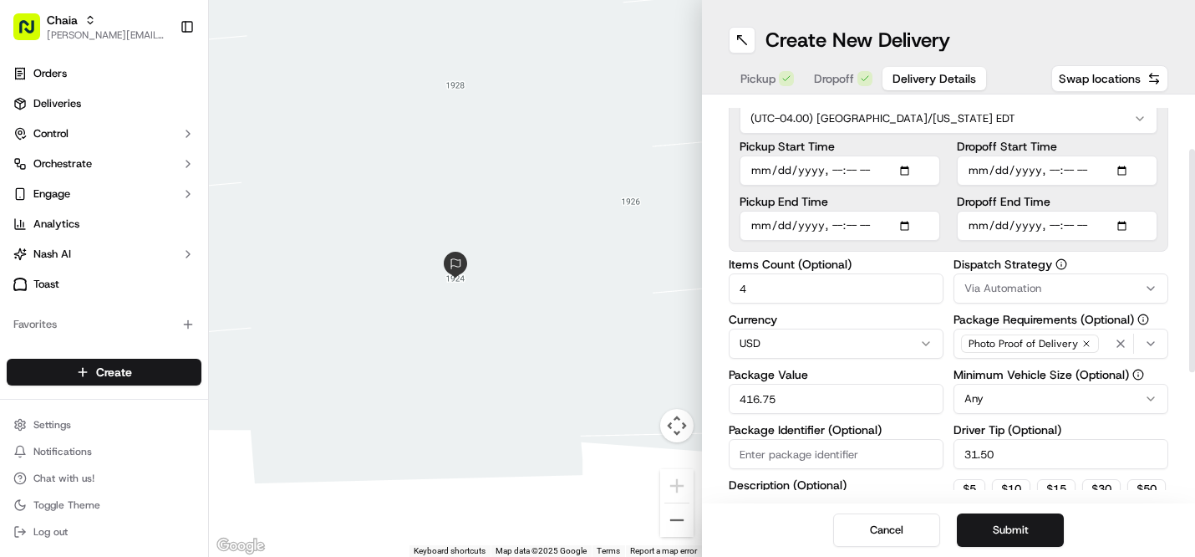
type textarea "catering food"
click at [990, 227] on input "Dropoff End Time" at bounding box center [1057, 226] width 201 height 30
type input "[DATE]T17:00"
click at [976, 224] on input "Dropoff End Time" at bounding box center [1057, 226] width 201 height 30
type input "[DATE]T17:00"
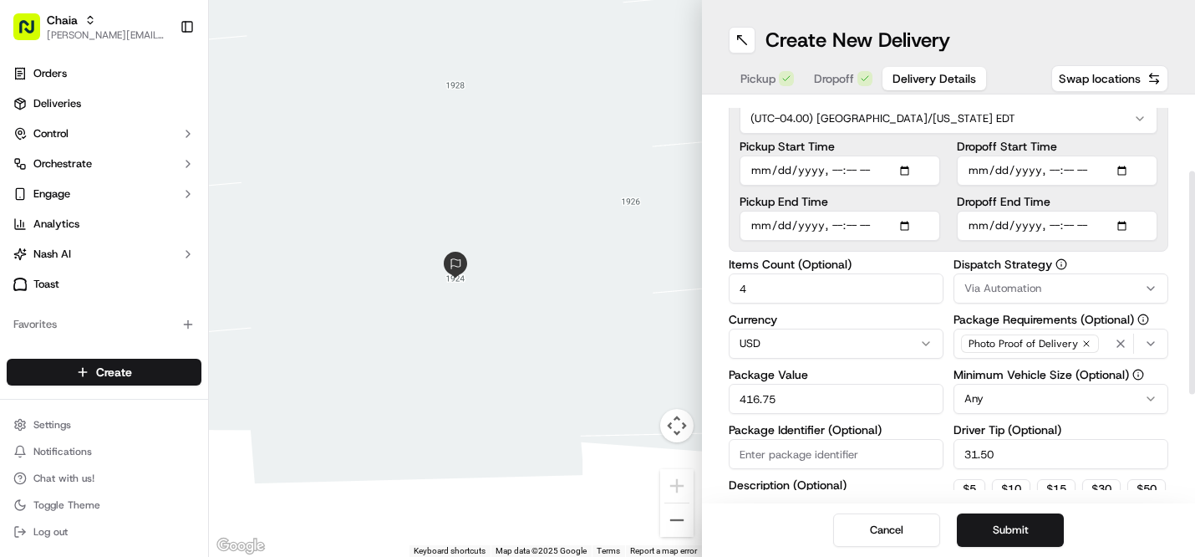
scroll to position [319, 0]
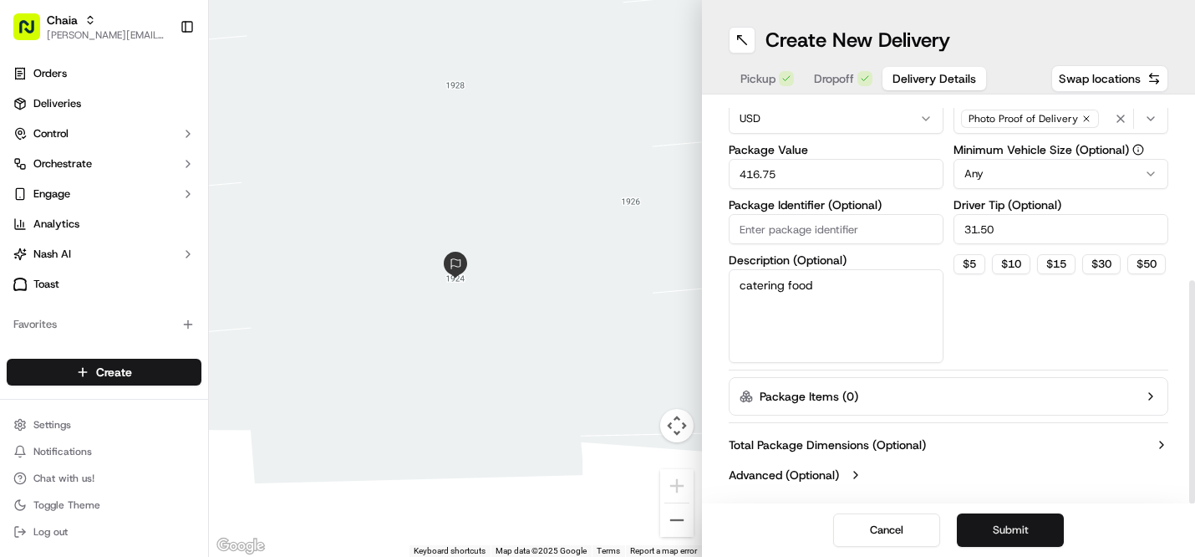
click at [1032, 528] on button "Submit" at bounding box center [1010, 529] width 107 height 33
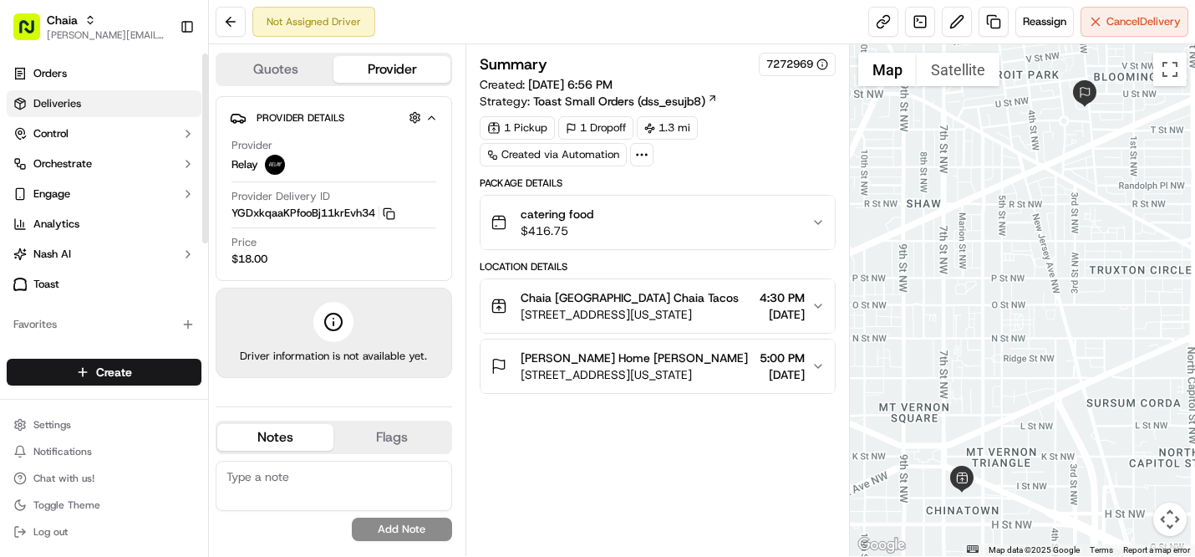
click at [70, 100] on span "Deliveries" at bounding box center [57, 103] width 48 height 15
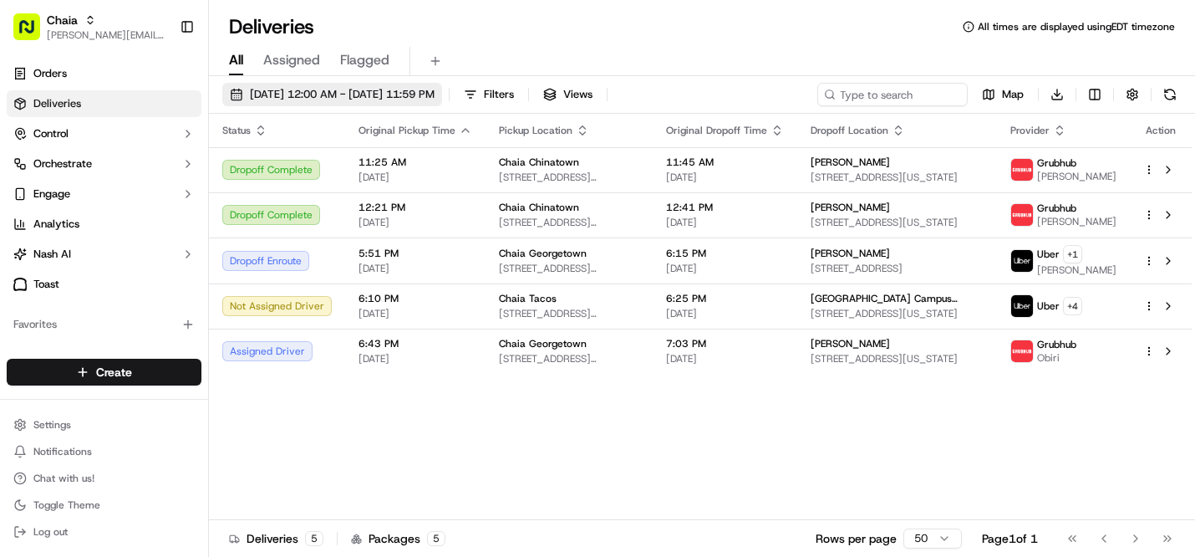
click at [435, 92] on span "[DATE] 12:00 AM - [DATE] 11:59 PM" at bounding box center [342, 94] width 185 height 15
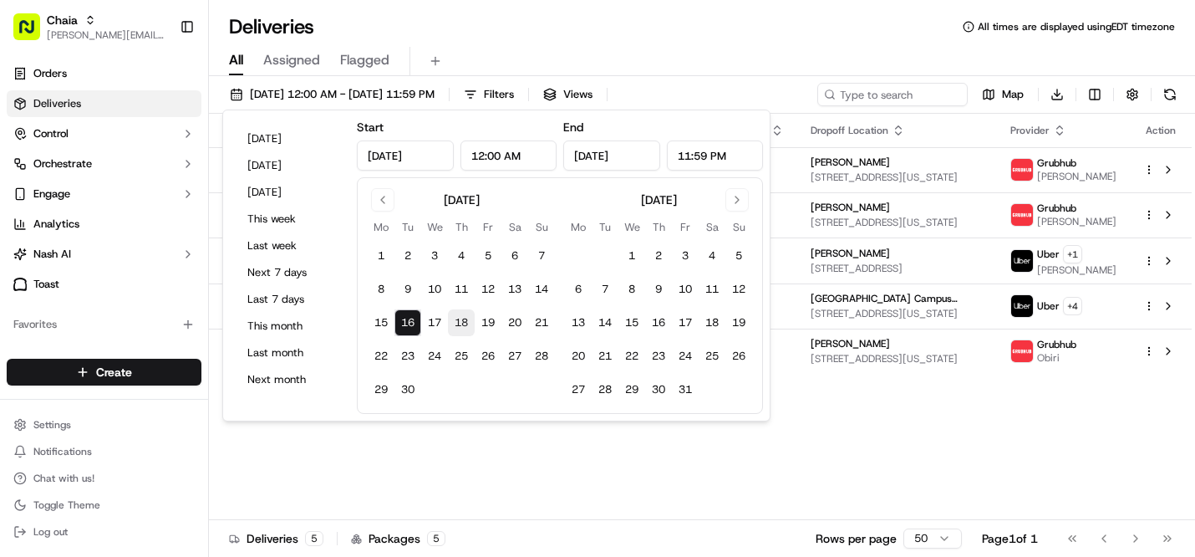
click at [467, 319] on button "18" at bounding box center [461, 322] width 27 height 27
type input "[DATE]"
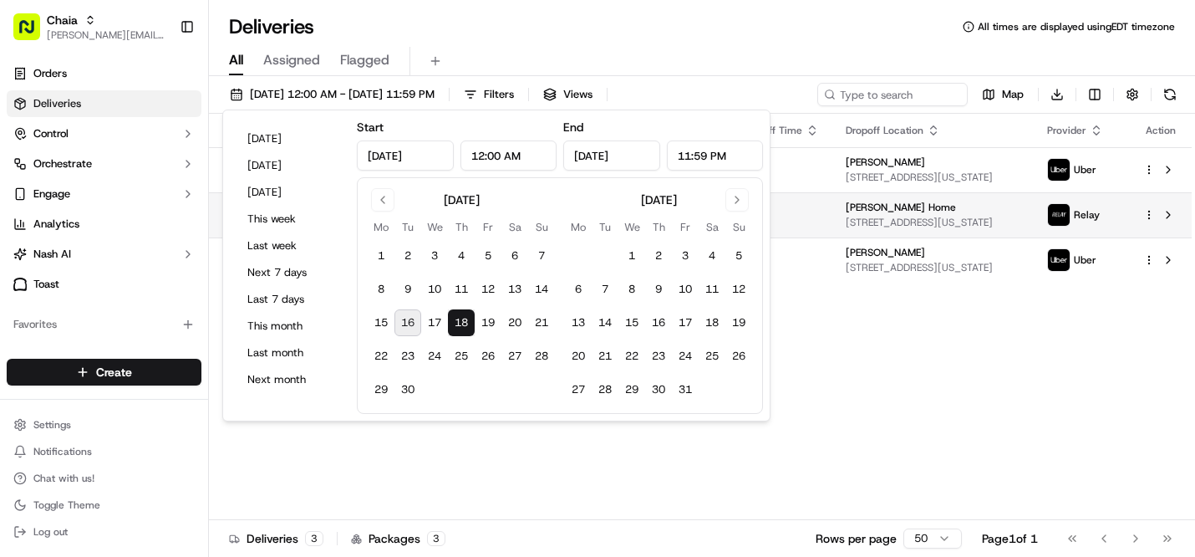
click at [1151, 216] on html "Chaia [EMAIL_ADDRESS][DOMAIN_NAME] Toggle Sidebar Orders Deliveries Control Orc…" at bounding box center [597, 278] width 1195 height 557
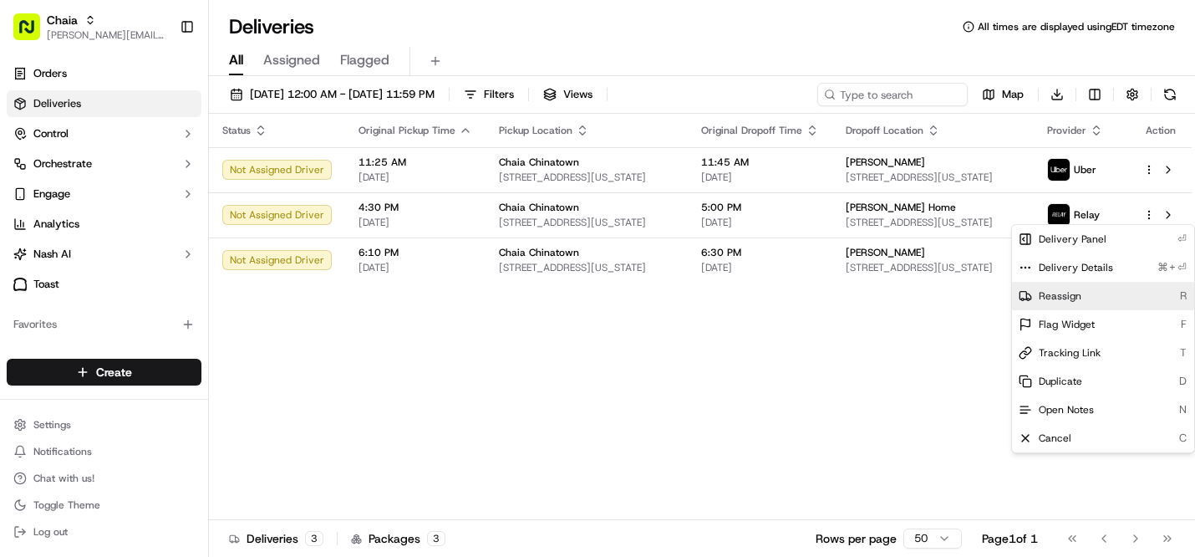
click at [1088, 299] on div "Reassign R" at bounding box center [1103, 296] width 182 height 28
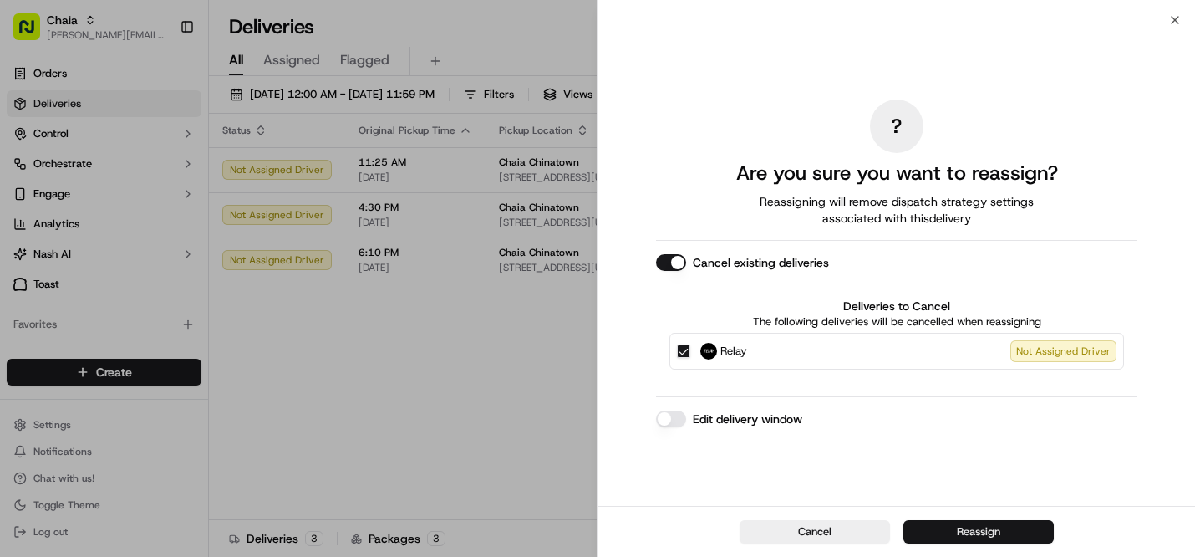
click at [991, 530] on button "Reassign" at bounding box center [979, 531] width 150 height 23
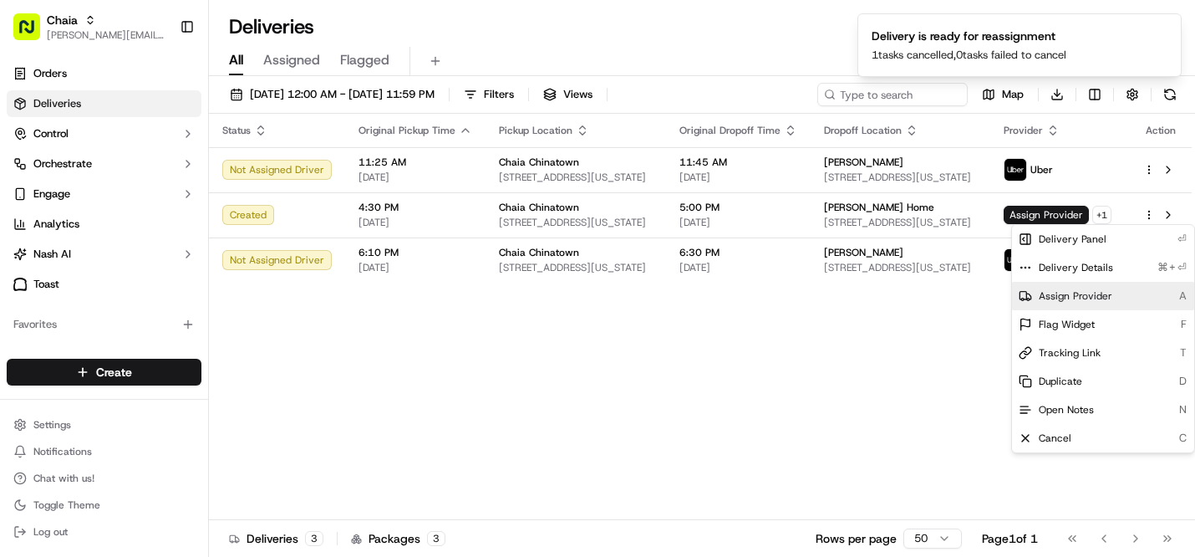
click at [1079, 300] on span "Assign Provider" at bounding box center [1076, 295] width 74 height 13
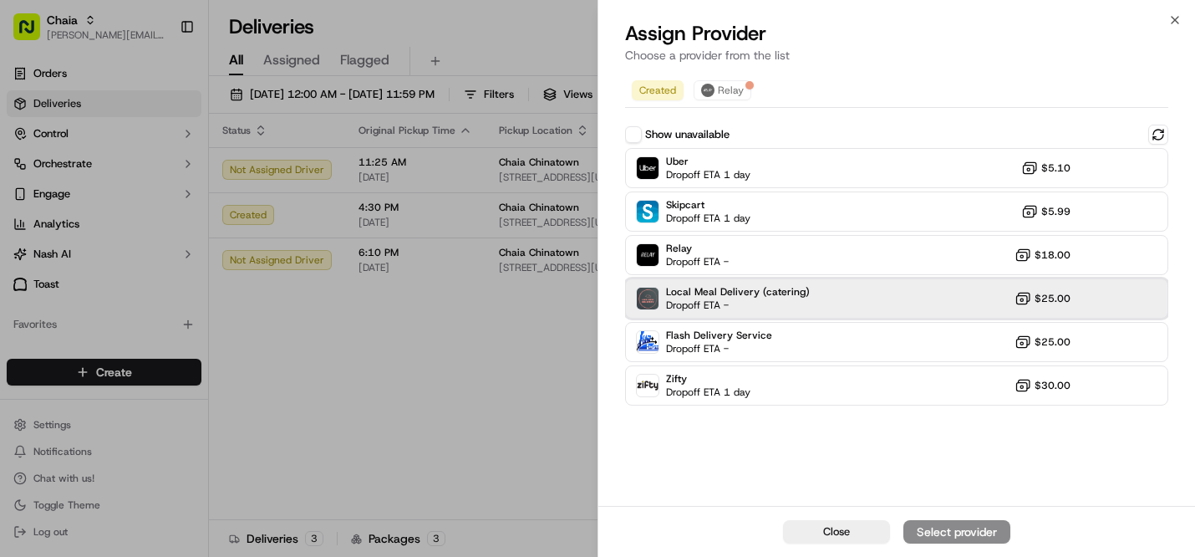
click at [814, 291] on div "Local Meal Delivery (catering) Dropoff ETA - $25.00" at bounding box center [896, 298] width 543 height 40
click at [935, 533] on div "Assign Provider" at bounding box center [957, 531] width 82 height 17
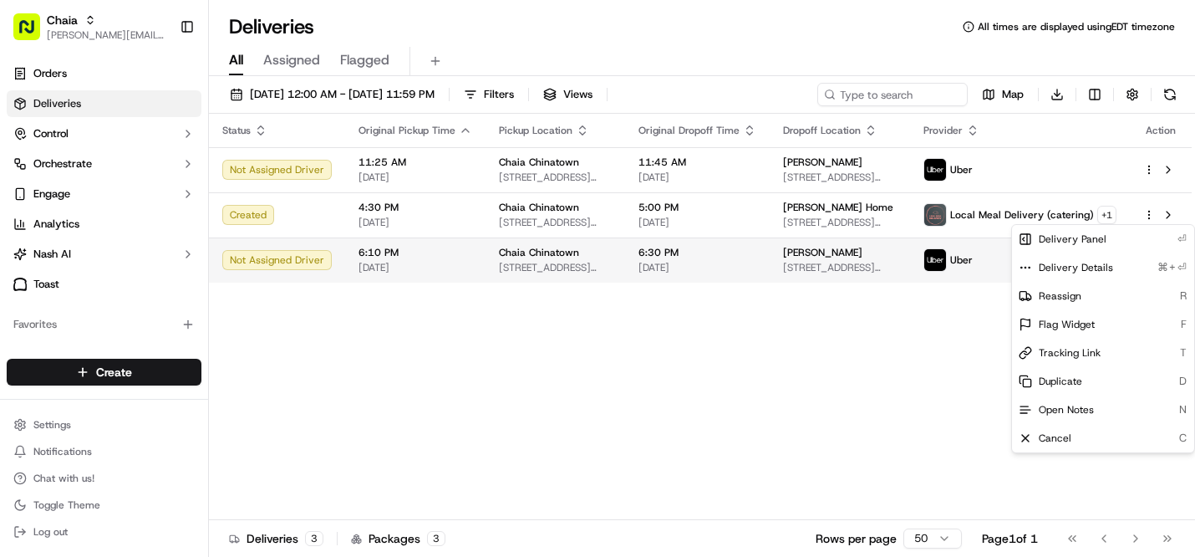
click at [581, 252] on div "Chaia Chinatown" at bounding box center [555, 252] width 113 height 13
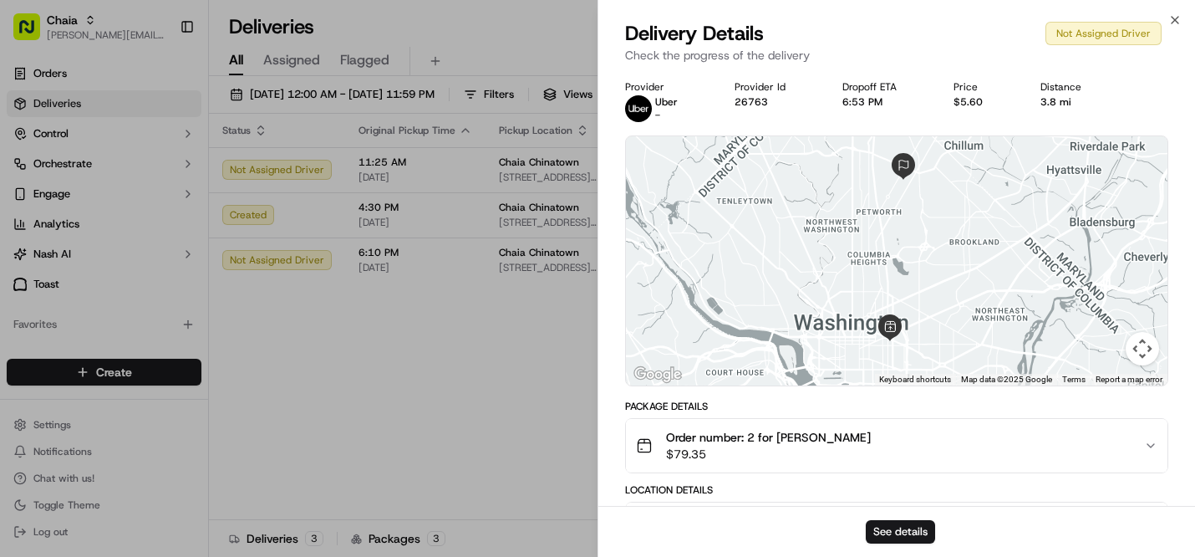
scroll to position [3, 0]
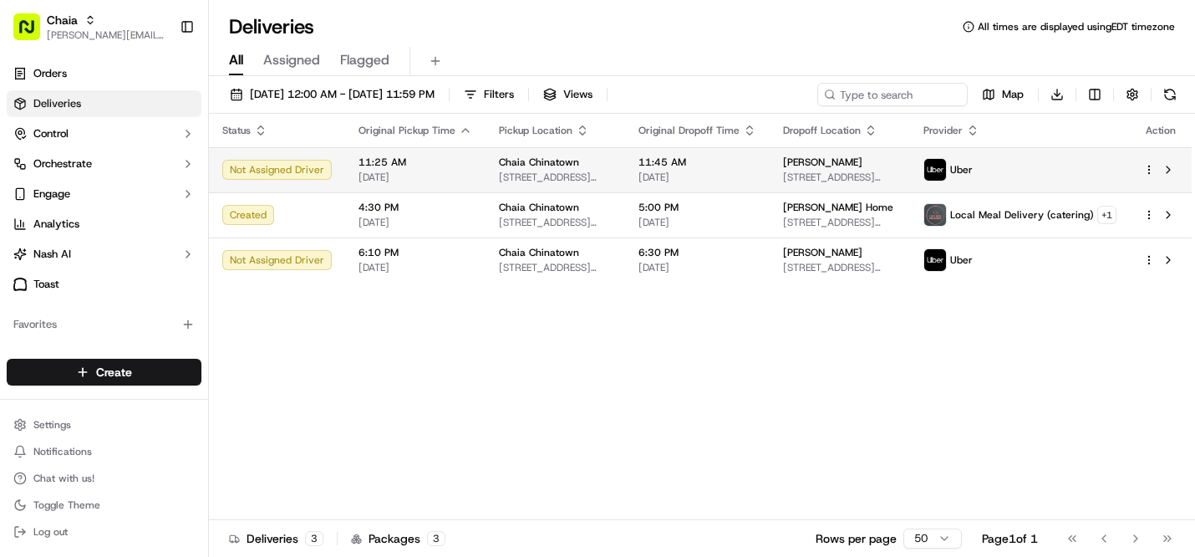
click at [418, 171] on span "[DATE]" at bounding box center [416, 177] width 114 height 13
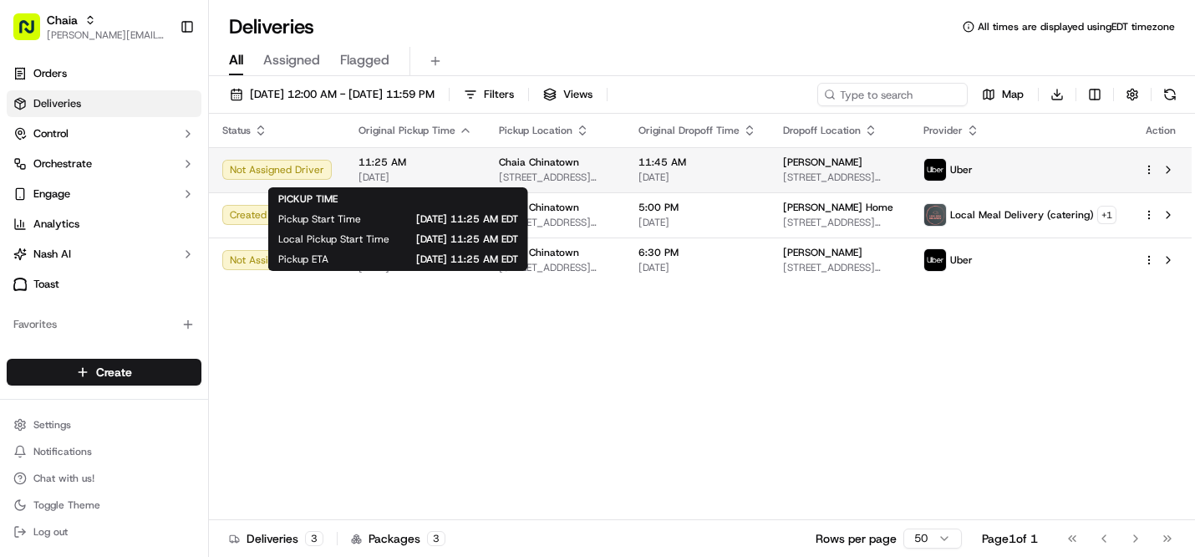
click at [451, 181] on span "[DATE]" at bounding box center [416, 177] width 114 height 13
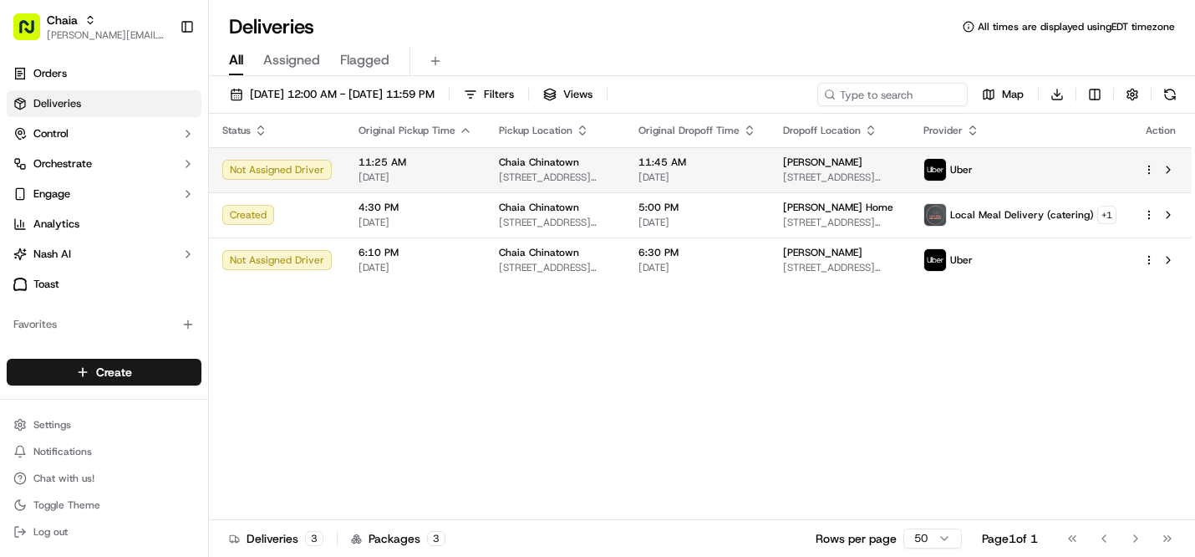
click at [451, 181] on span "[DATE]" at bounding box center [416, 177] width 114 height 13
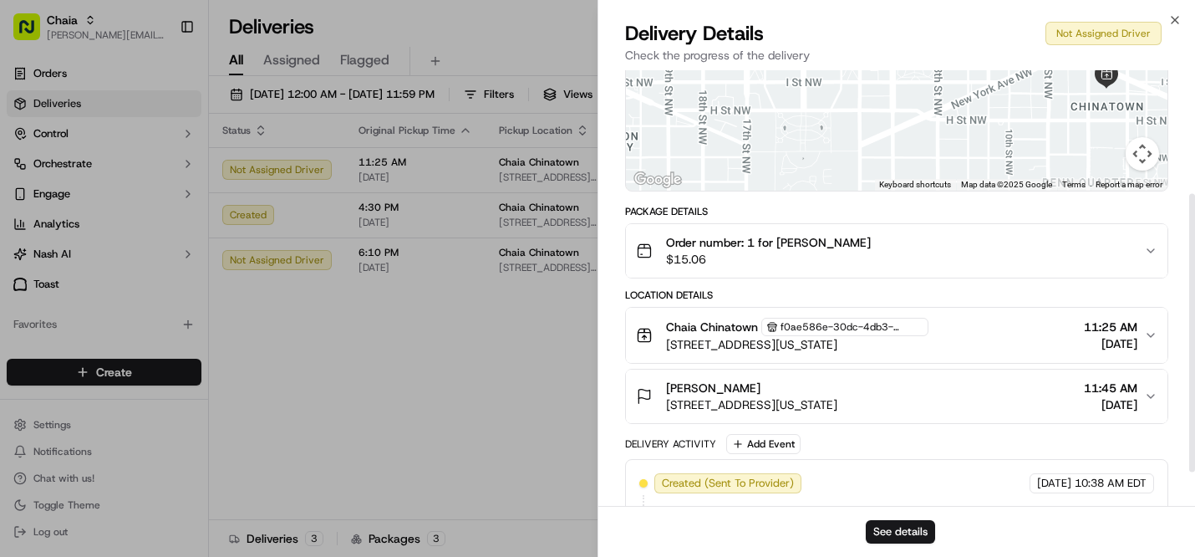
scroll to position [196, 0]
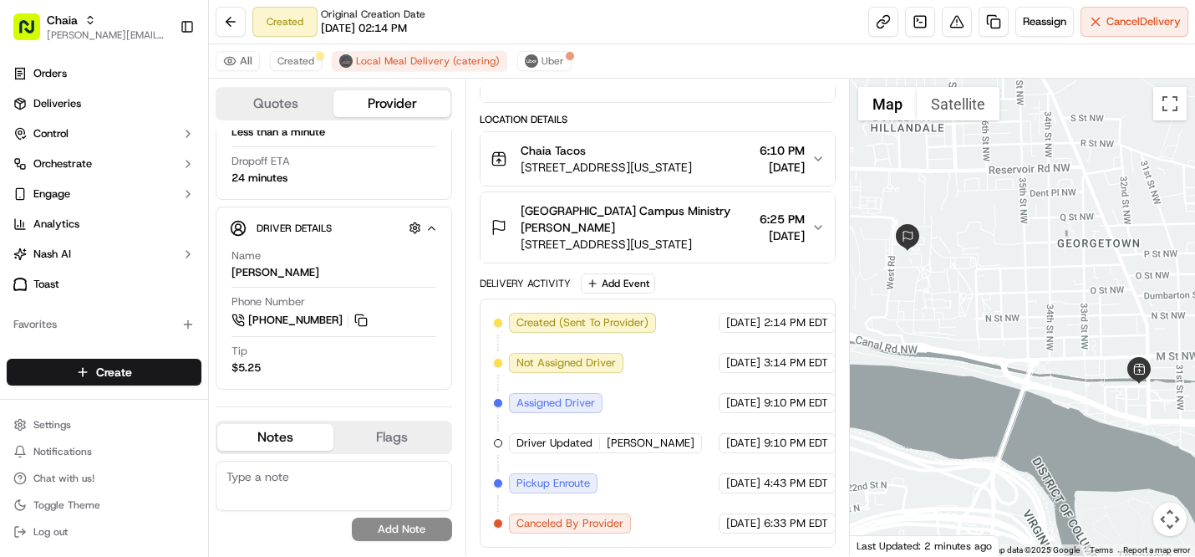
scroll to position [181, 0]
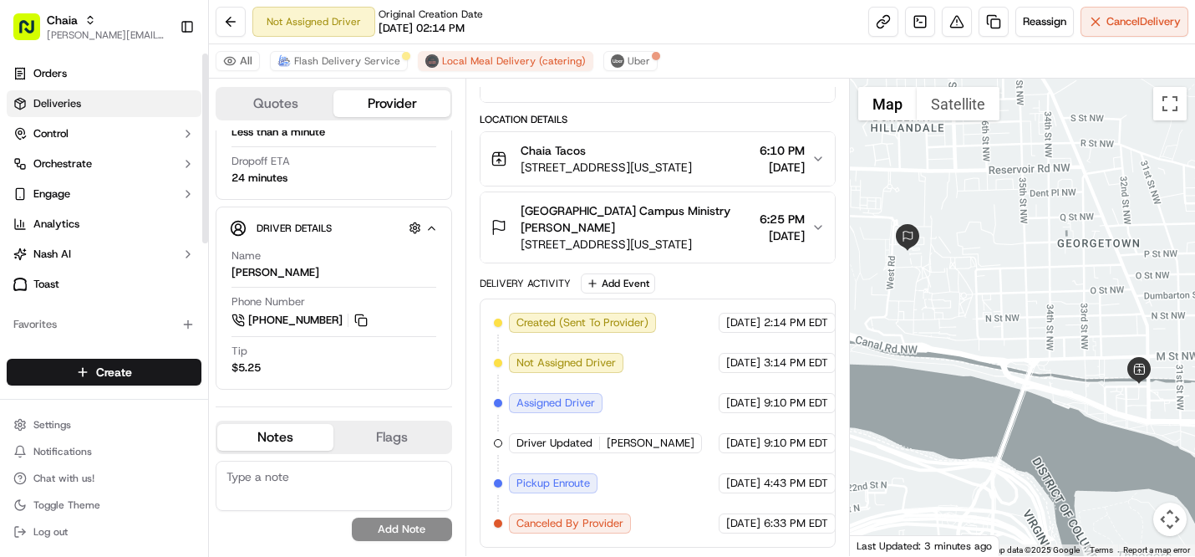
click at [109, 103] on link "Deliveries" at bounding box center [104, 103] width 195 height 27
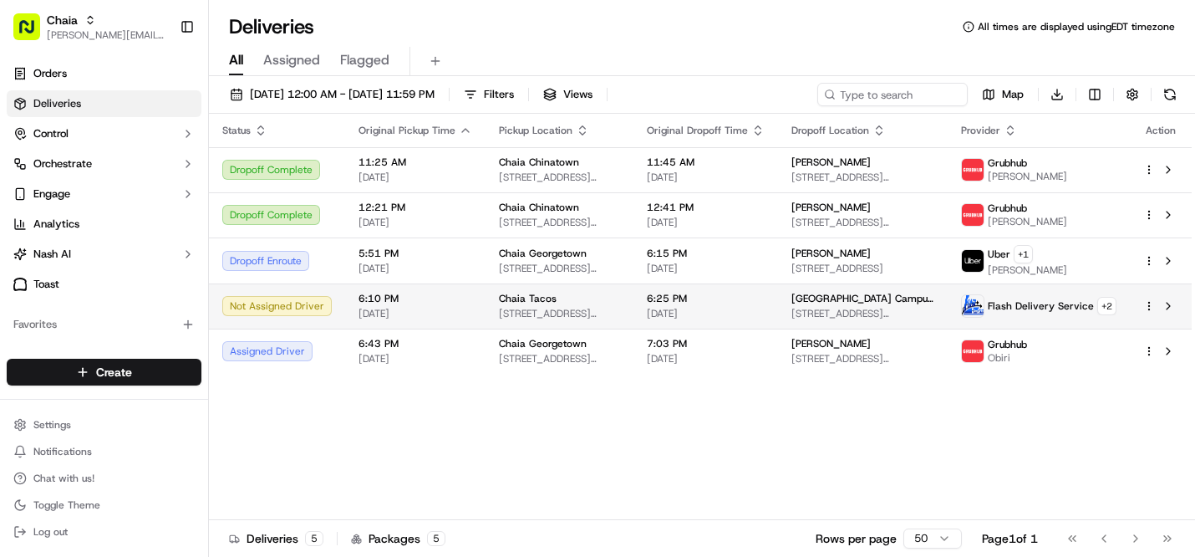
click at [634, 310] on td "Chaia Tacos [STREET_ADDRESS][US_STATE]" at bounding box center [560, 305] width 148 height 45
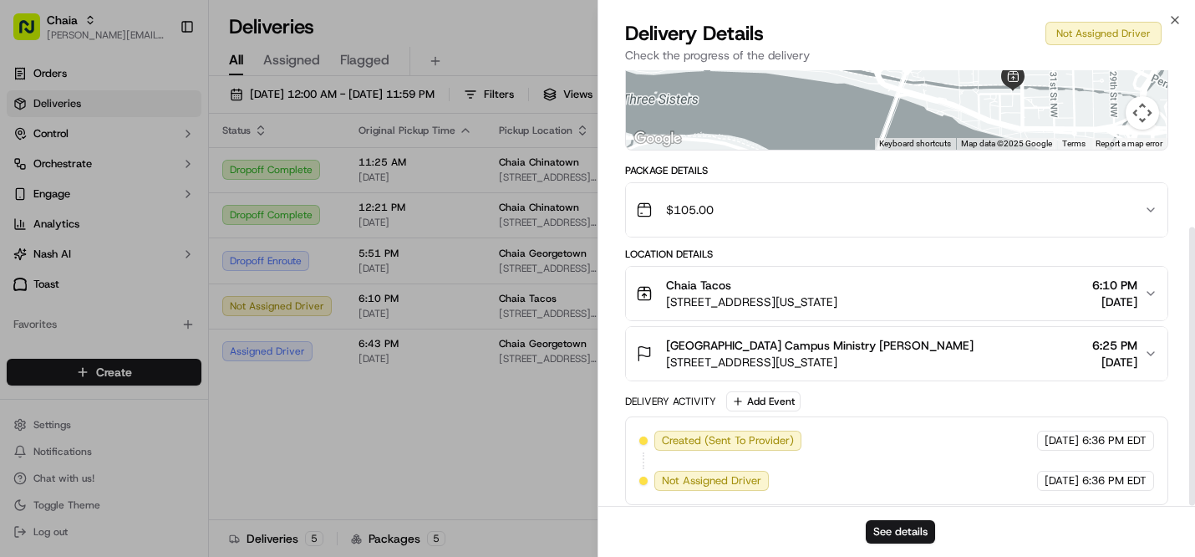
scroll to position [245, 0]
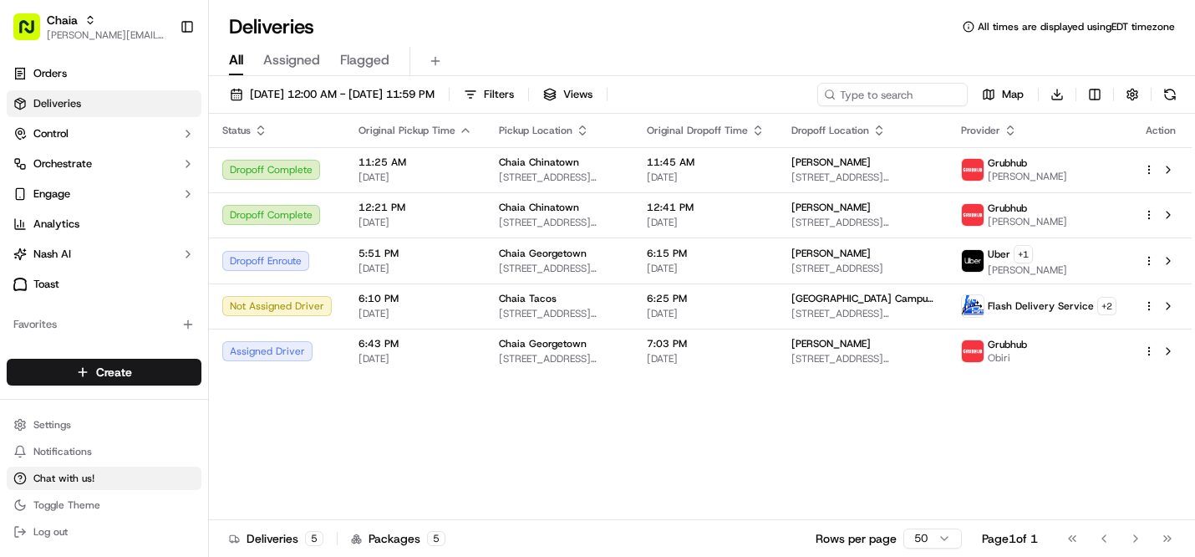
click at [74, 472] on span "Chat with us!" at bounding box center [63, 478] width 61 height 13
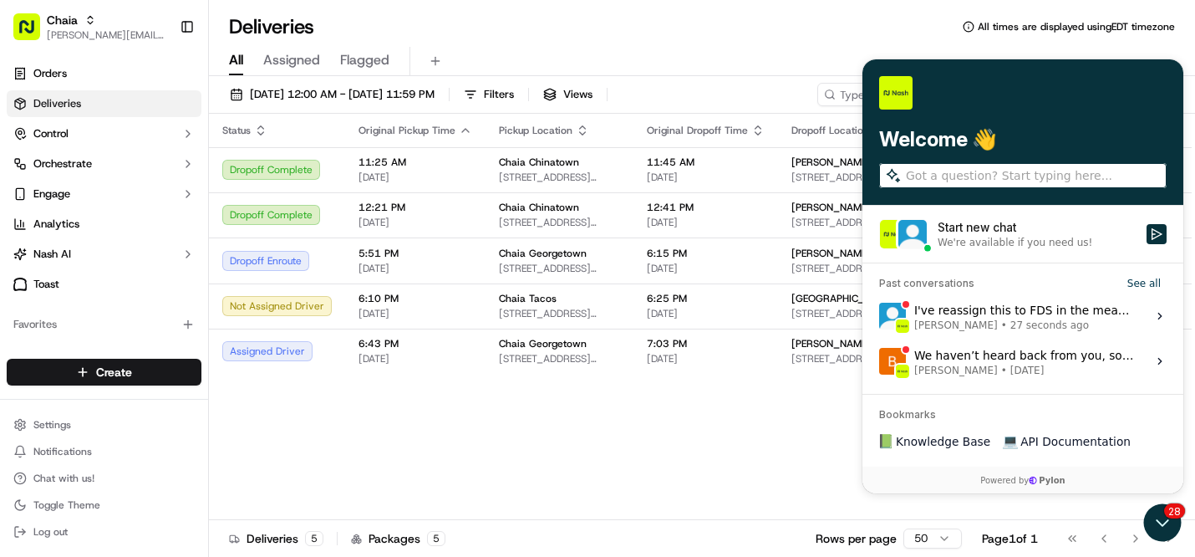
click at [1012, 307] on div "I've reassign this to FDS in the meantime. I'll check why Local Meal Delivery c…" at bounding box center [1026, 316] width 222 height 32
click at [879, 316] on button "View issue" at bounding box center [879, 316] width 1 height 1
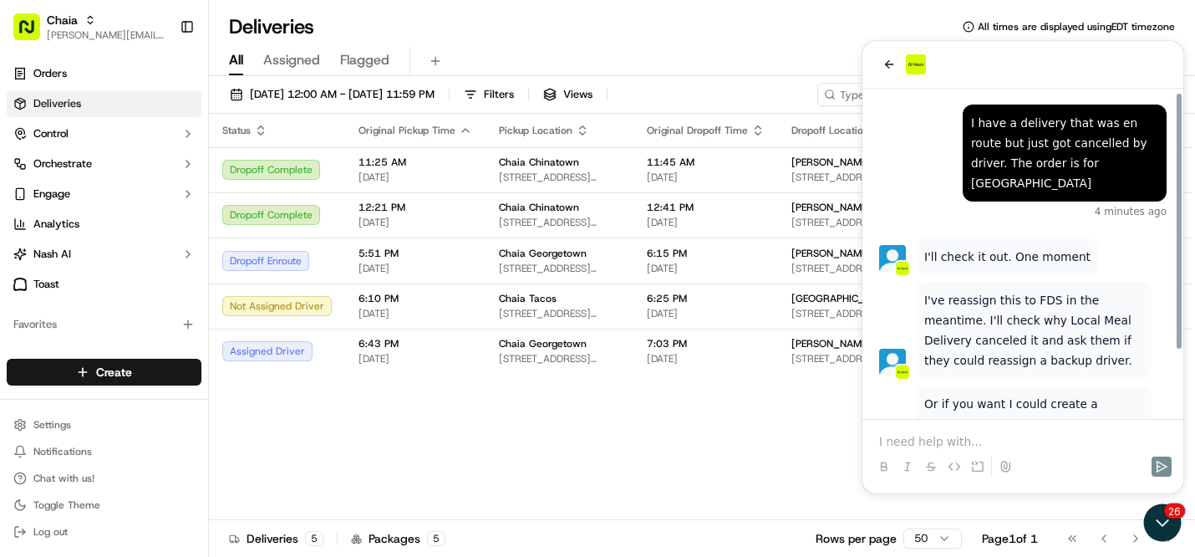
scroll to position [84, 0]
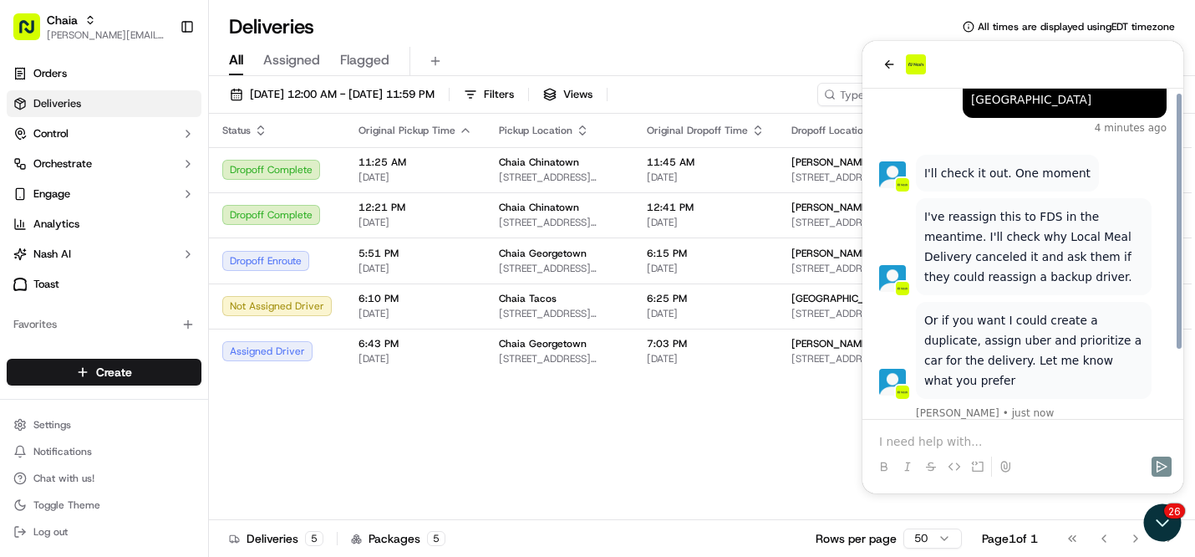
click at [784, 430] on div "Status Original Pickup Time Pickup Location Original Dropoff Time Dropoff Locat…" at bounding box center [700, 317] width 983 height 406
click at [935, 440] on p at bounding box center [1023, 441] width 288 height 17
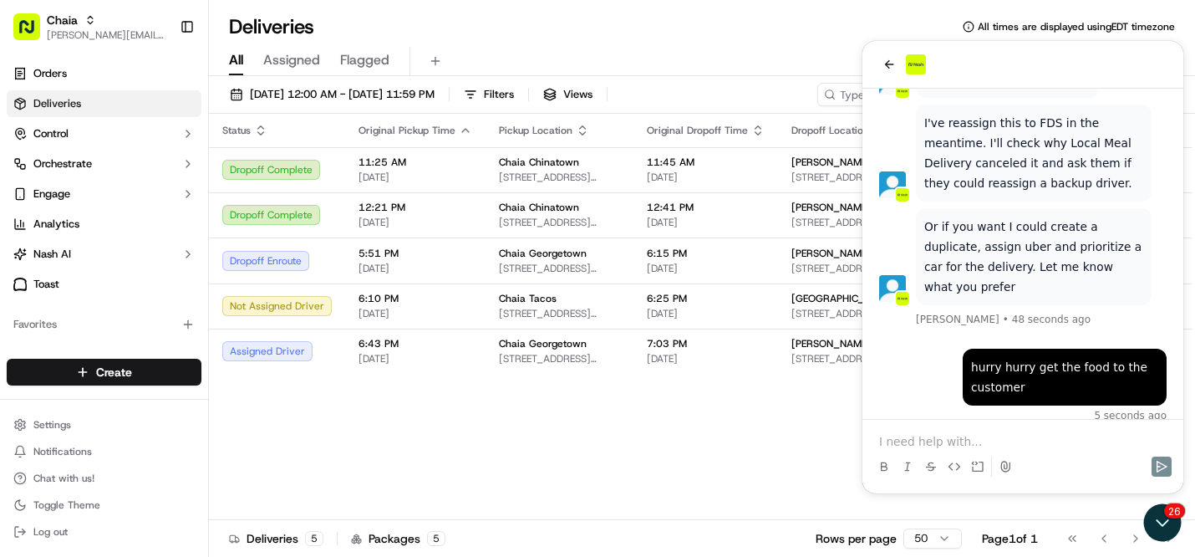
scroll to position [258, 0]
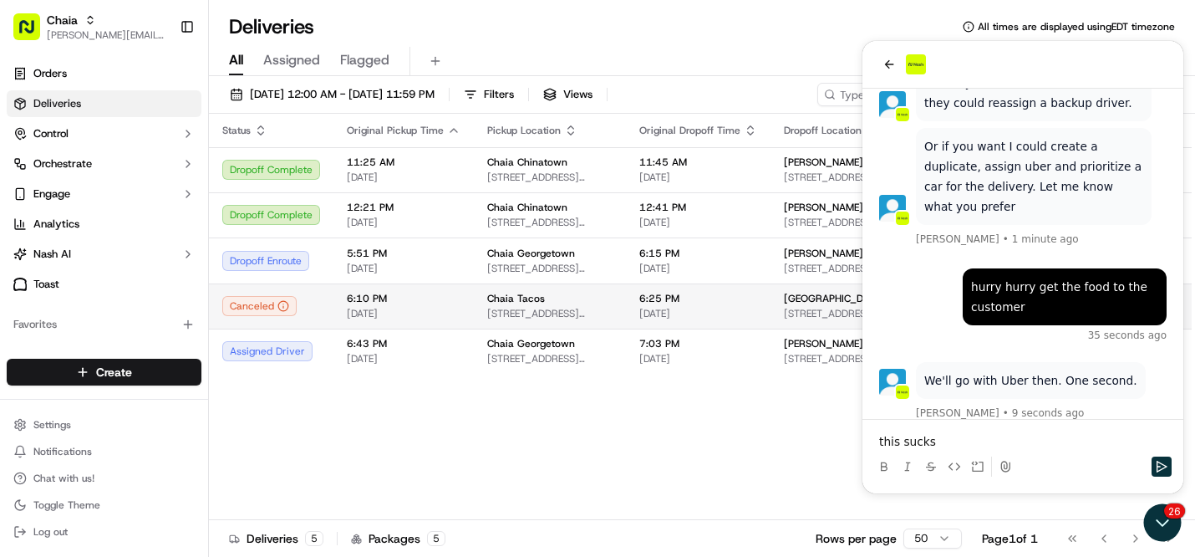
click at [775, 298] on td "Georgetown University Campus Ministry 3700 O St NW, Washington, DC 20057, USA" at bounding box center [859, 305] width 177 height 45
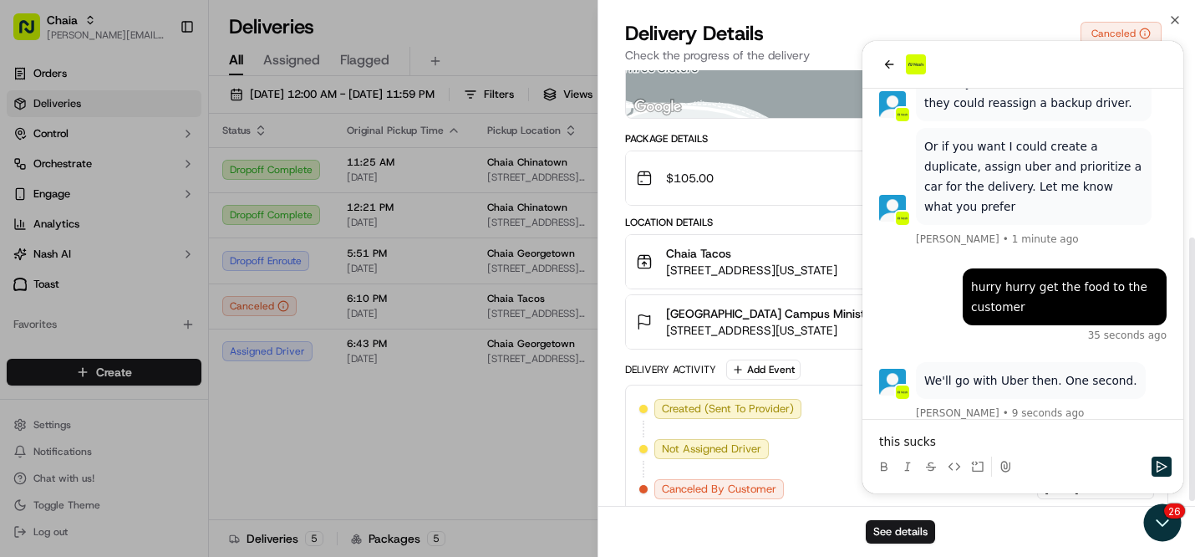
scroll to position [285, 0]
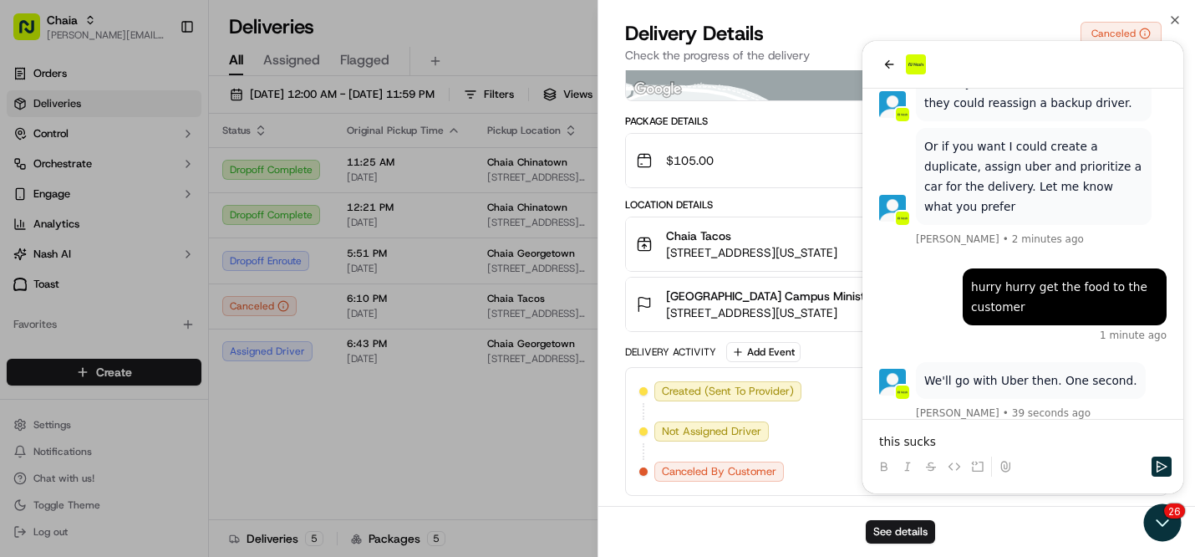
click at [952, 432] on div "Created (Sent To Provider) Flash Delivery Service 09/16/2025 6:36 PM EDT Not As…" at bounding box center [897, 431] width 515 height 100
click at [931, 441] on div "Created (Sent To Provider) Flash Delivery Service 09/16/2025 6:36 PM EDT Not As…" at bounding box center [897, 431] width 515 height 100
click at [938, 439] on div "Created (Sent To Provider) Flash Delivery Service 09/16/2025 6:36 PM EDT Not As…" at bounding box center [897, 431] width 515 height 100
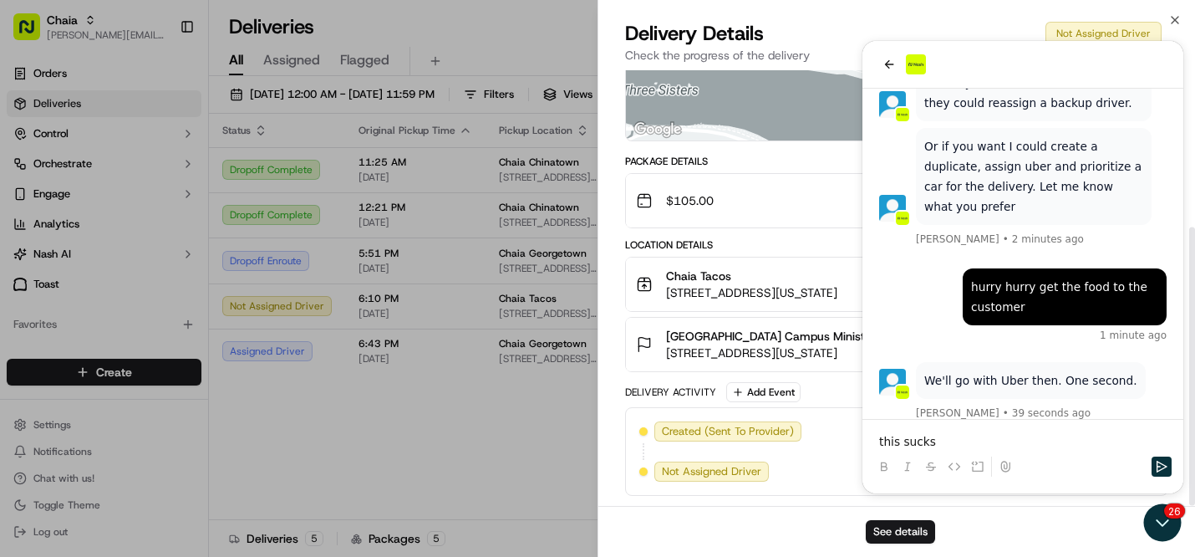
scroll to position [245, 0]
click at [939, 437] on div "Created (Sent To Provider) Uber 09/16/2025 6:40 PM EDT Not Assigned Driver Uber…" at bounding box center [897, 451] width 515 height 60
click at [1178, 469] on div "Provider Uber - Provider Id 9C425 Dropoff ETA 7:17 PM Price $5.10 Distance 1.2 …" at bounding box center [897, 165] width 597 height 681
drag, startPoint x: 1176, startPoint y: 469, endPoint x: 1156, endPoint y: 474, distance: 20.7
click at [1158, 472] on div "Provider Uber - Provider Id 9C425 Dropoff ETA 7:17 PM Price $5.10 Distance 1.2 …" at bounding box center [897, 165] width 597 height 681
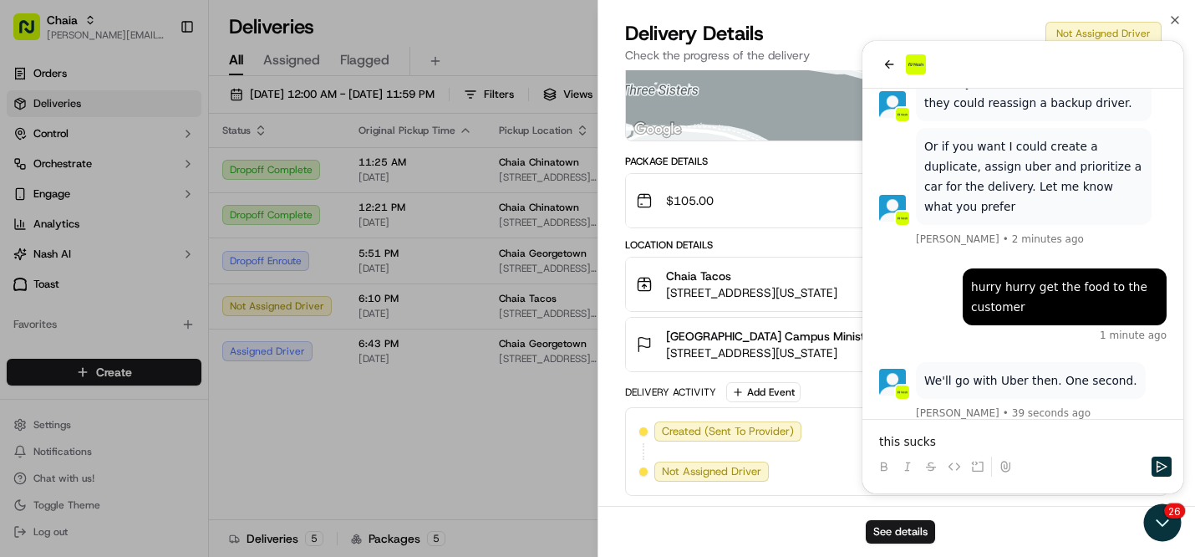
click at [1151, 472] on div "09/16/2025 6:40 PM EDT" at bounding box center [1095, 471] width 117 height 20
click at [1161, 521] on div "See details" at bounding box center [897, 531] width 597 height 51
click at [903, 525] on button "See details" at bounding box center [900, 531] width 69 height 23
click at [1158, 458] on div "Created (Sent To Provider) Uber 09/16/2025 6:40 PM EDT Not Assigned Driver Uber…" at bounding box center [896, 451] width 543 height 89
click at [1154, 475] on div "Created (Sent To Provider) Uber 09/16/2025 6:40 PM EDT Not Assigned Driver Uber…" at bounding box center [896, 451] width 543 height 89
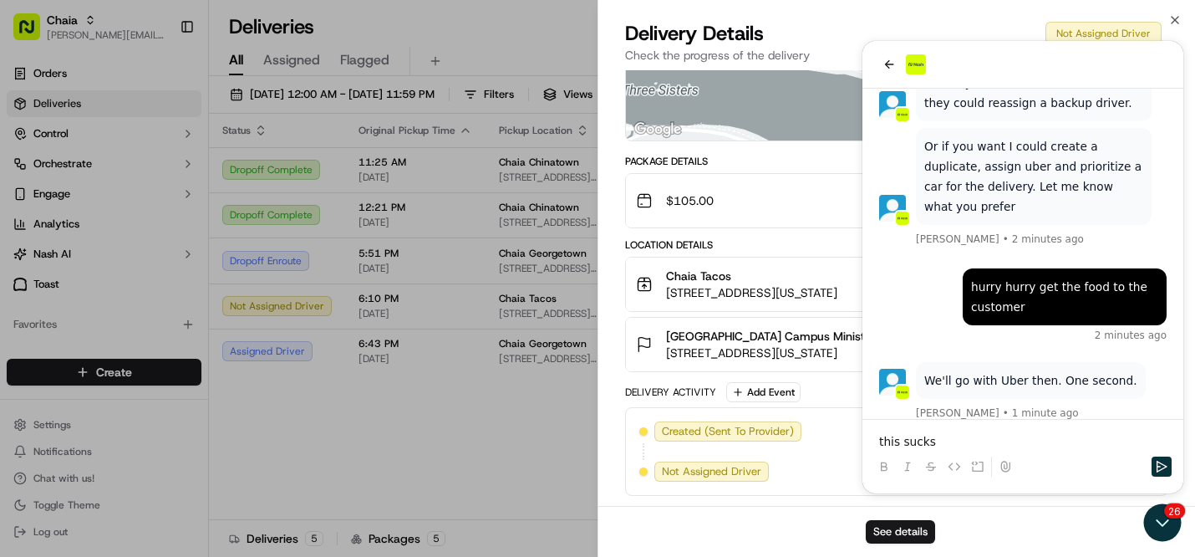
click at [966, 447] on div "Created (Sent To Provider) Uber 09/16/2025 6:40 PM EDT Not Assigned Driver Uber…" at bounding box center [897, 451] width 515 height 60
click at [1154, 523] on div "See details" at bounding box center [897, 531] width 597 height 51
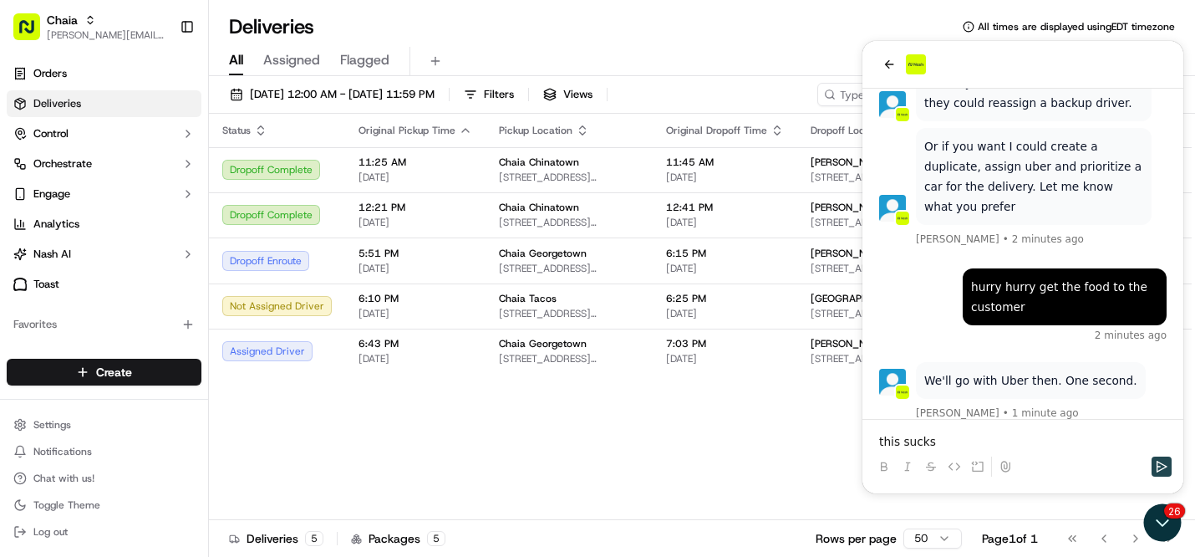
click at [1162, 463] on icon "Send" at bounding box center [1162, 467] width 11 height 12
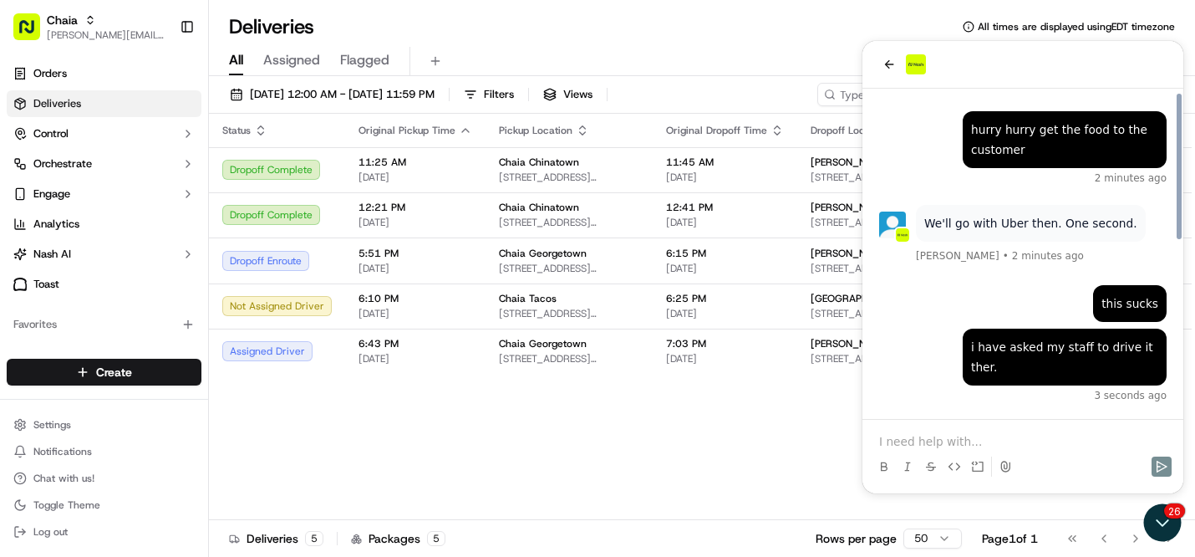
scroll to position [395, 0]
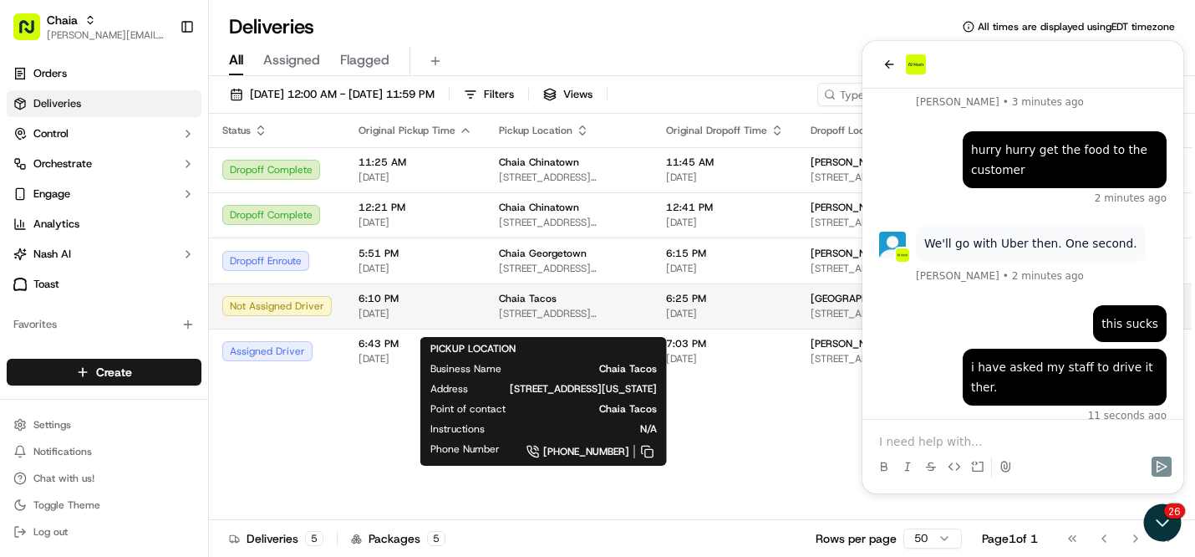
click at [528, 319] on div "Chaia Tacos [STREET_ADDRESS][US_STATE]" at bounding box center [569, 306] width 140 height 28
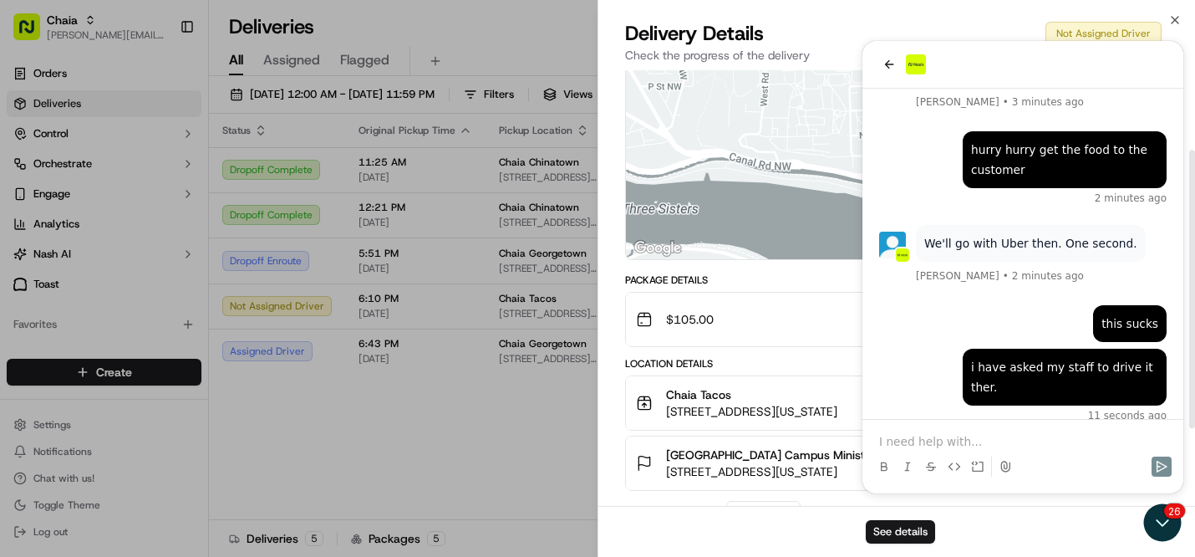
scroll to position [125, 0]
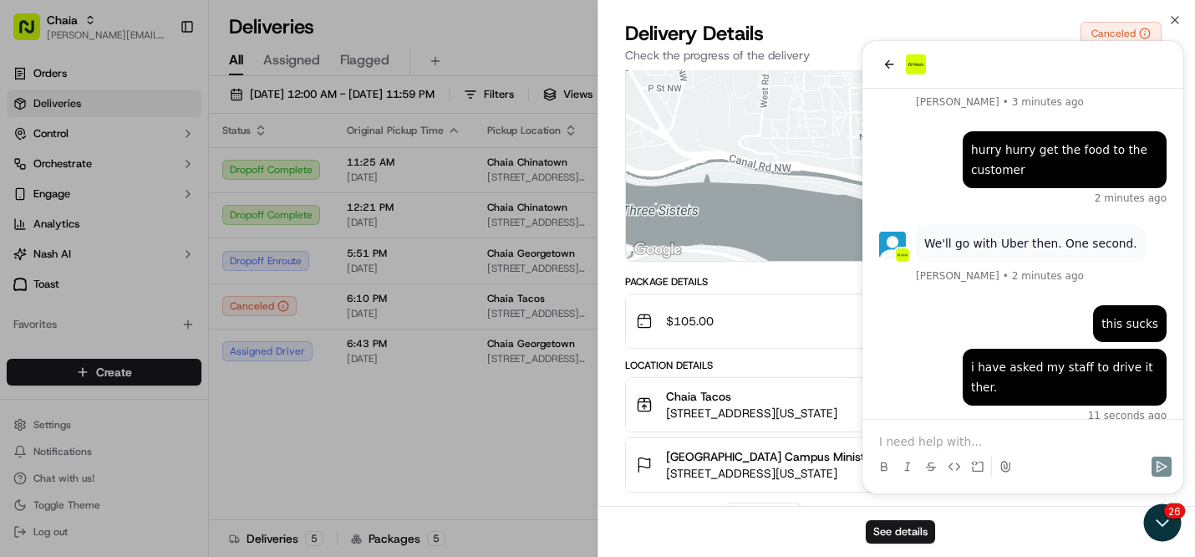
click at [1148, 516] on div "See details" at bounding box center [897, 531] width 597 height 51
click at [1164, 523] on div "See details" at bounding box center [897, 531] width 597 height 51
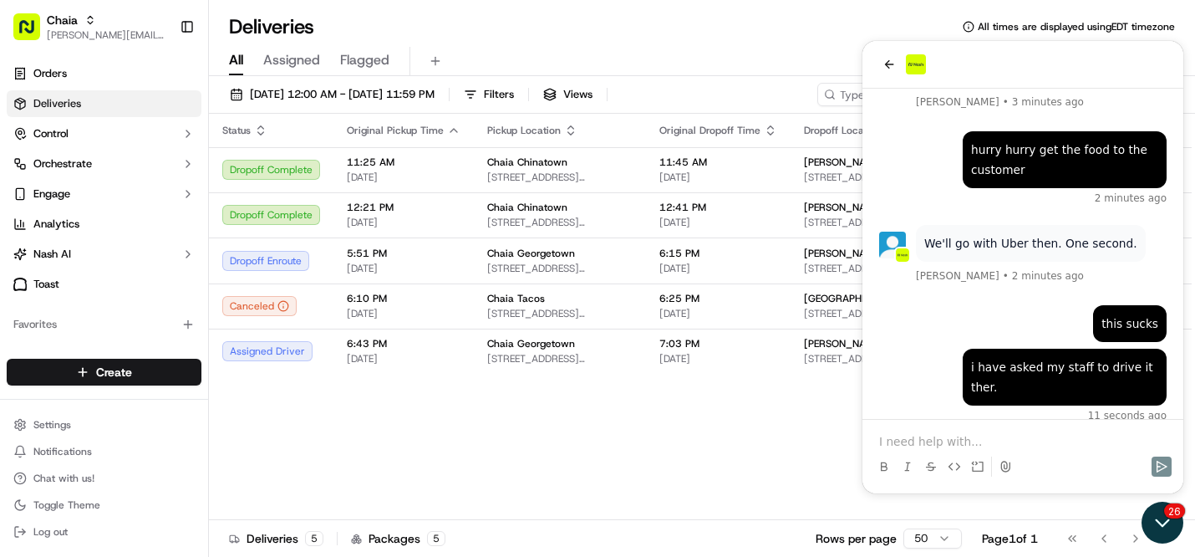
click at [1158, 523] on icon "Open customer support" at bounding box center [1163, 523] width 42 height 42
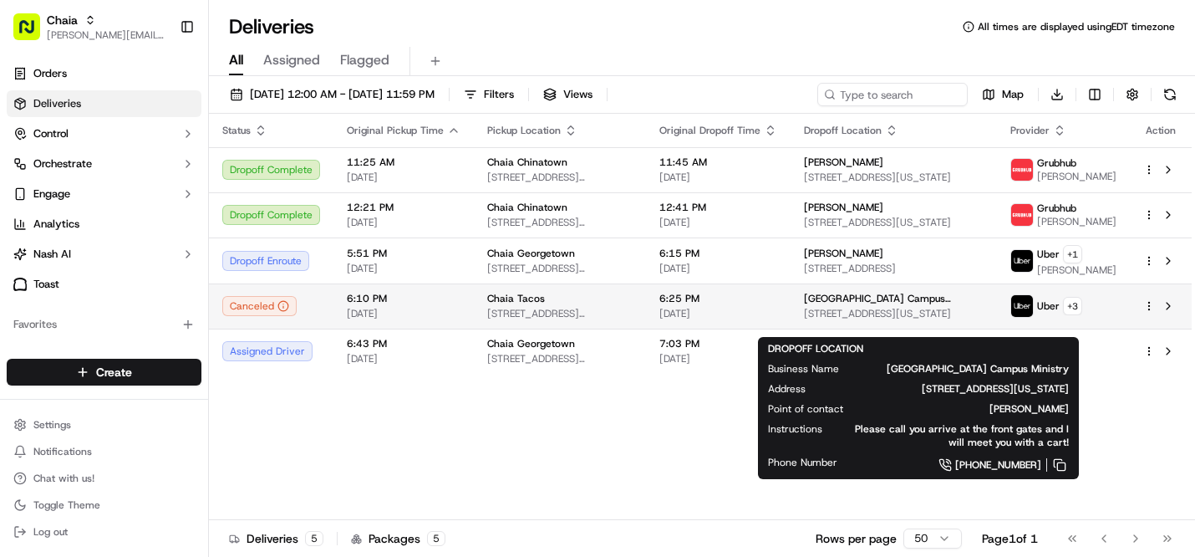
click at [910, 320] on span "[STREET_ADDRESS][US_STATE]" at bounding box center [894, 313] width 180 height 13
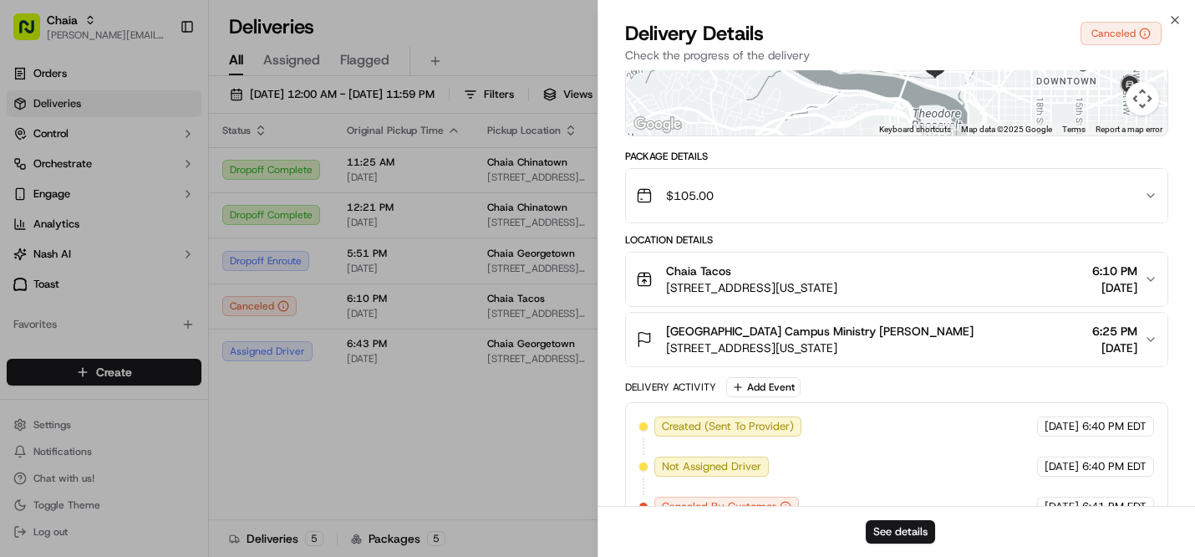
scroll to position [285, 0]
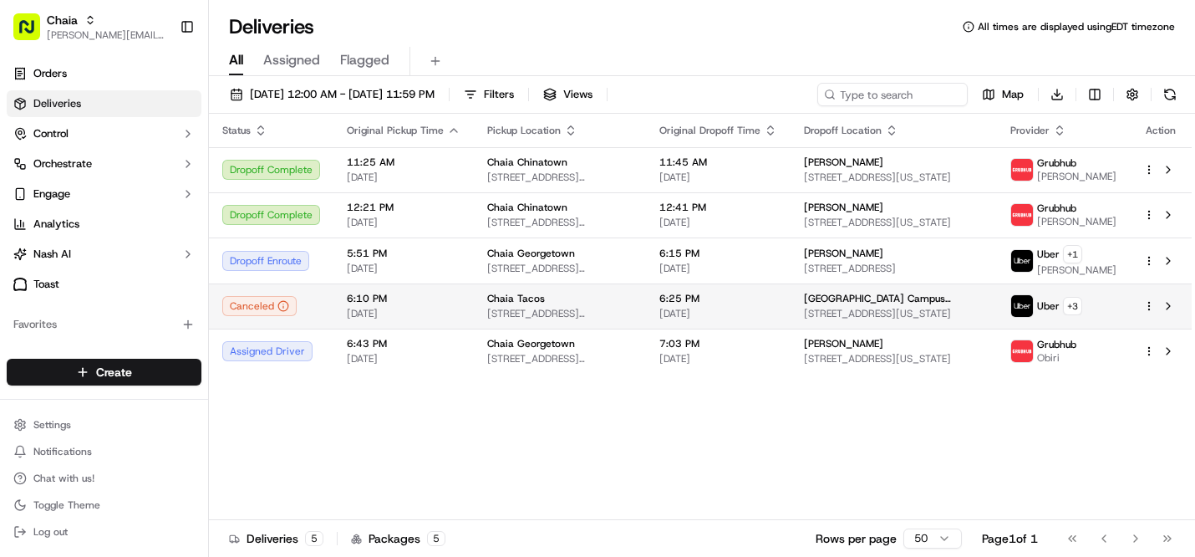
click at [1150, 314] on html "Chaia [EMAIL_ADDRESS][DOMAIN_NAME] Toggle Sidebar Orders Deliveries Control Orc…" at bounding box center [597, 278] width 1195 height 557
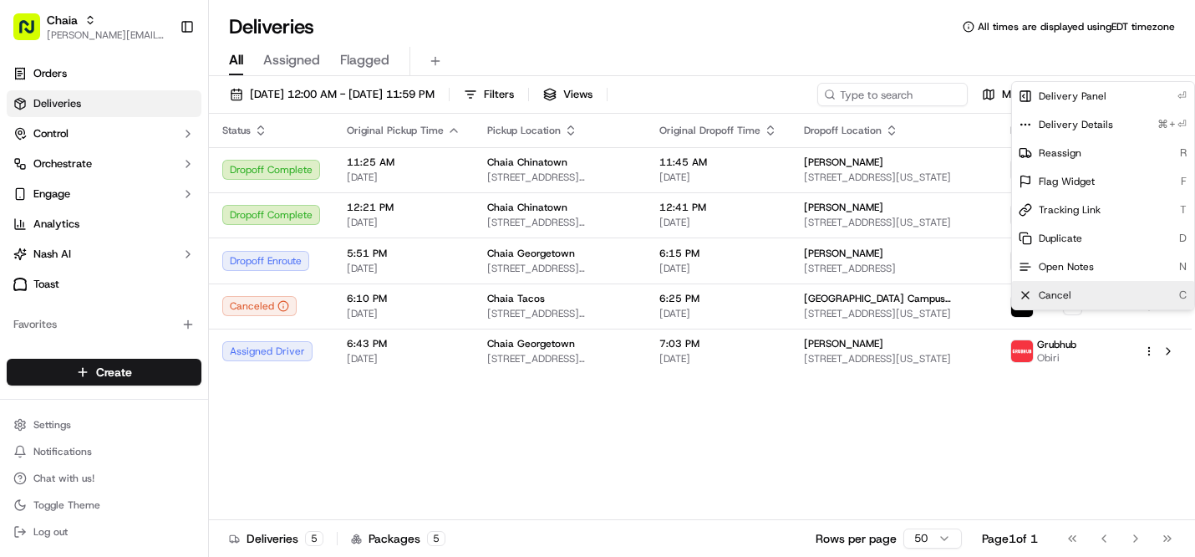
click at [1101, 286] on div "Cancel C" at bounding box center [1103, 295] width 182 height 28
click at [910, 431] on div "Status Original Pickup Time Pickup Location Original Dropoff Time Dropoff Locat…" at bounding box center [700, 317] width 983 height 406
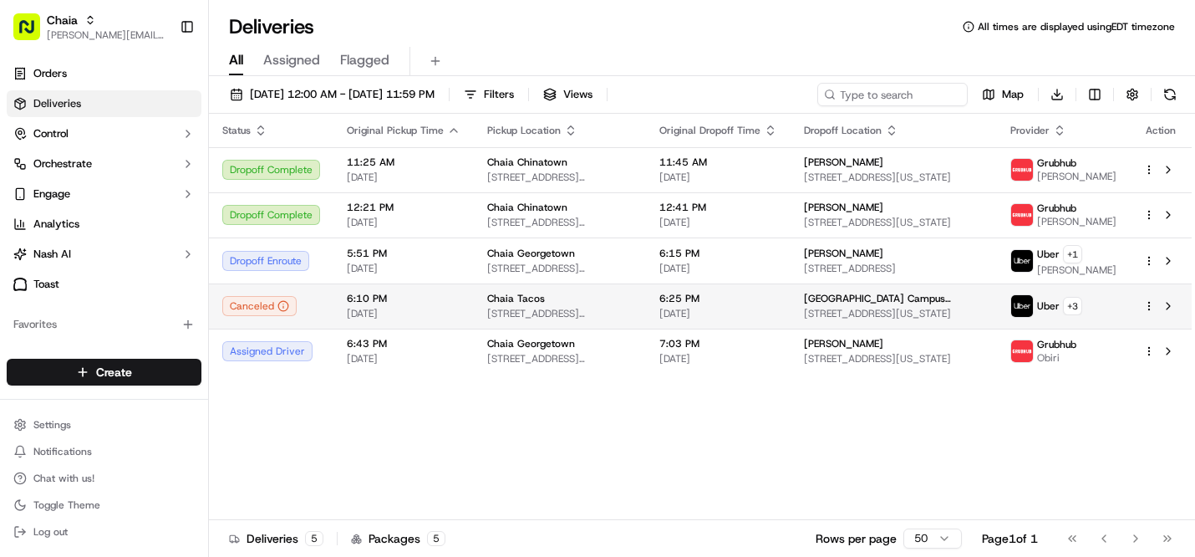
click at [1149, 319] on html "Chaia [EMAIL_ADDRESS][DOMAIN_NAME] Toggle Sidebar Orders Deliveries Control Orc…" at bounding box center [597, 278] width 1195 height 557
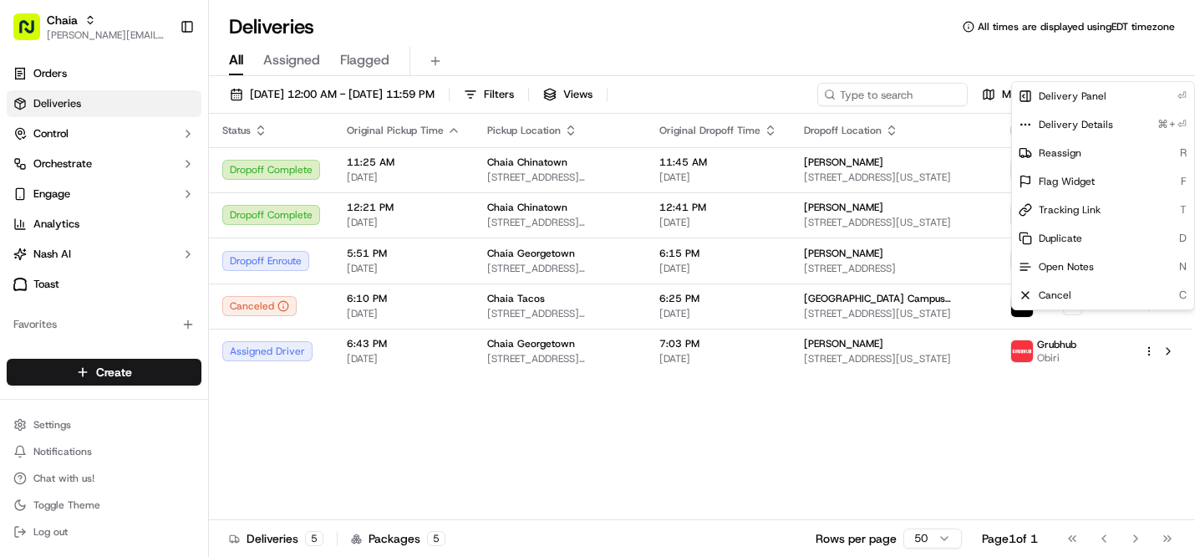
click at [779, 467] on html "Chaia [EMAIL_ADDRESS][DOMAIN_NAME] Toggle Sidebar Orders Deliveries Control Orc…" at bounding box center [597, 278] width 1195 height 557
click at [1149, 321] on html "Chaia [EMAIL_ADDRESS][DOMAIN_NAME] Toggle Sidebar Orders Deliveries Control Orc…" at bounding box center [597, 278] width 1195 height 557
click at [103, 475] on html "Chaia [EMAIL_ADDRESS][DOMAIN_NAME] Toggle Sidebar Orders Deliveries Control Orc…" at bounding box center [597, 278] width 1195 height 557
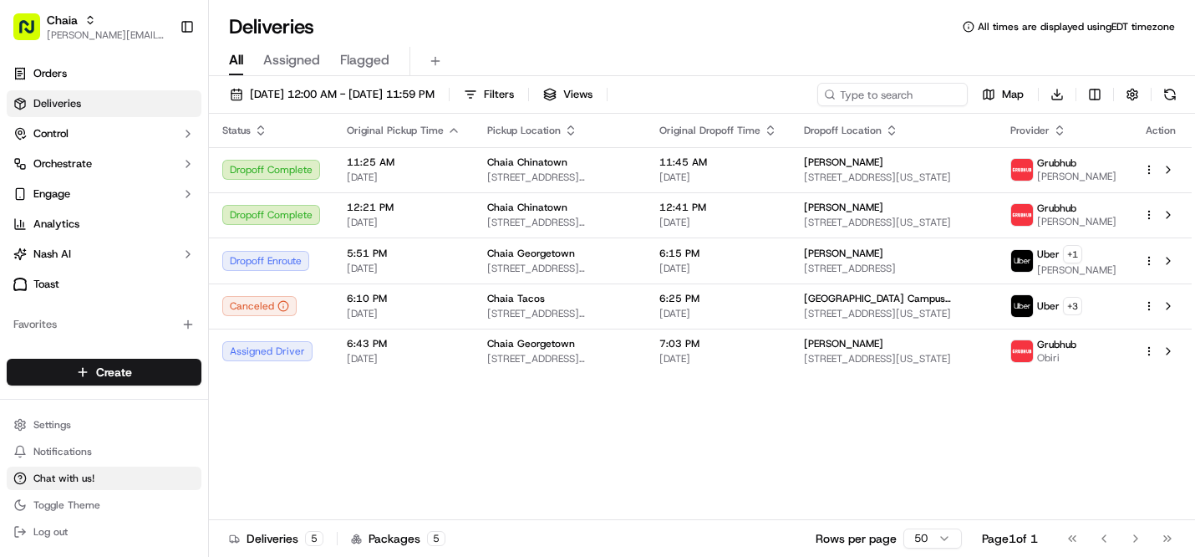
click at [77, 488] on button "Chat with us!" at bounding box center [104, 477] width 195 height 23
click at [59, 478] on span "Chat with us!" at bounding box center [63, 478] width 61 height 13
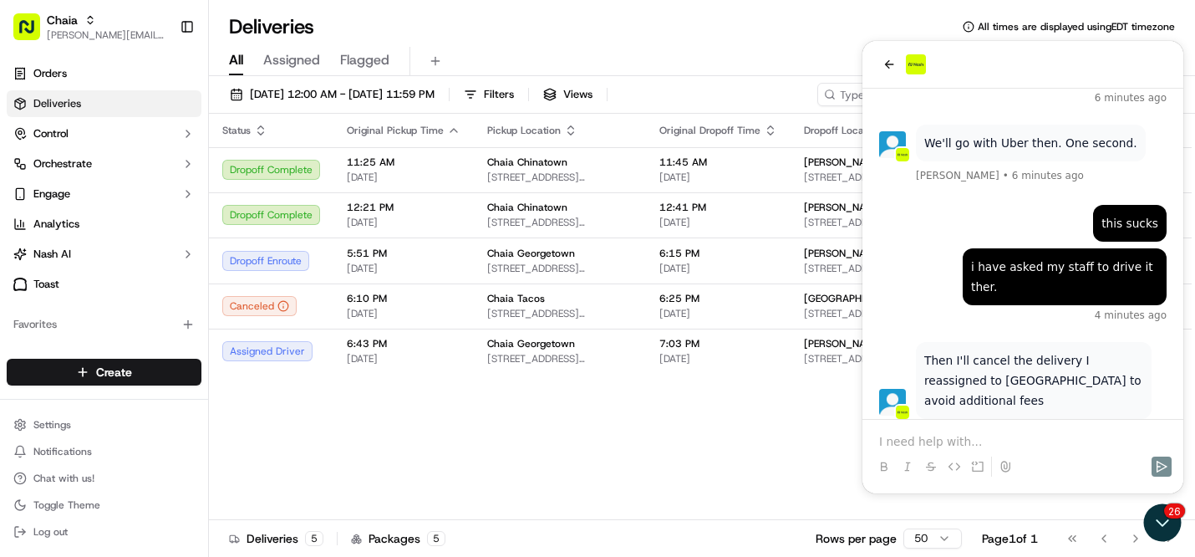
click at [912, 439] on p at bounding box center [1023, 441] width 288 height 17
